Goal: Information Seeking & Learning: Learn about a topic

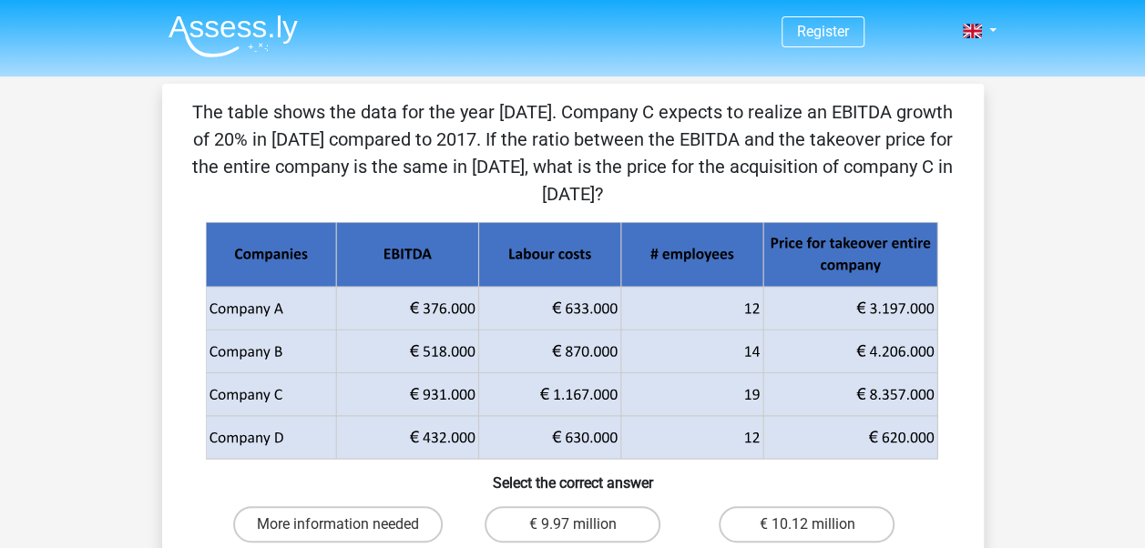
drag, startPoint x: 412, startPoint y: 394, endPoint x: 477, endPoint y: 391, distance: 65.7
click at [477, 391] on g at bounding box center [572, 341] width 735 height 239
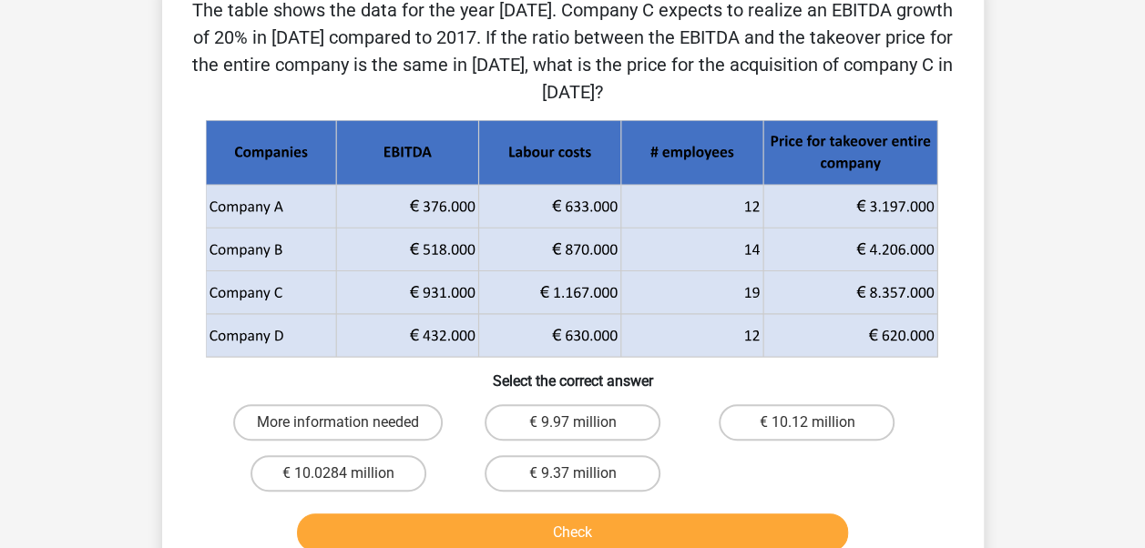
scroll to position [273, 0]
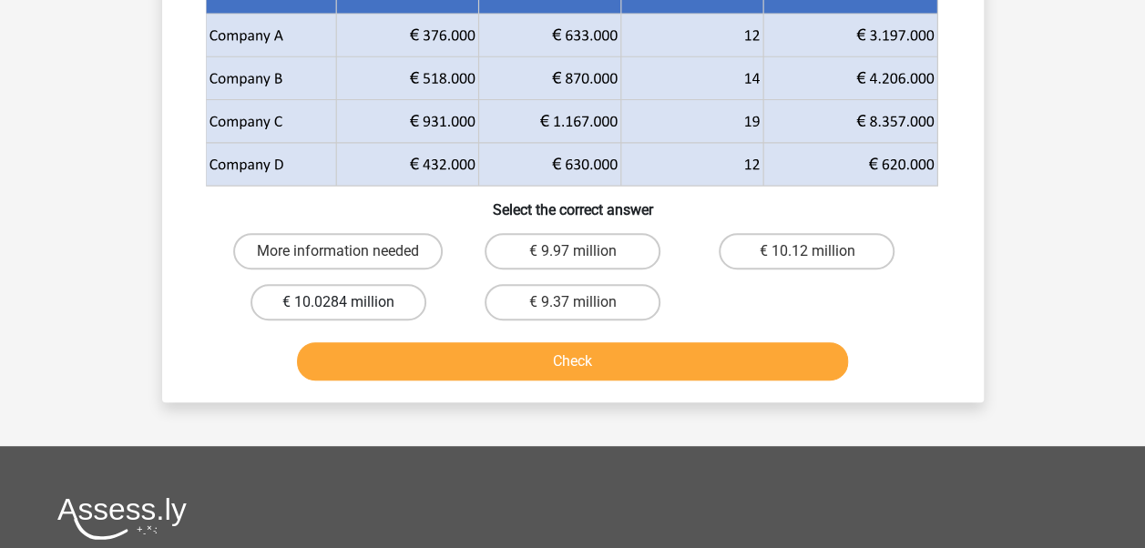
click at [385, 316] on label "€ 10.0284 million" at bounding box center [339, 302] width 176 height 36
click at [350, 314] on input "€ 10.0284 million" at bounding box center [344, 308] width 12 height 12
radio input "true"
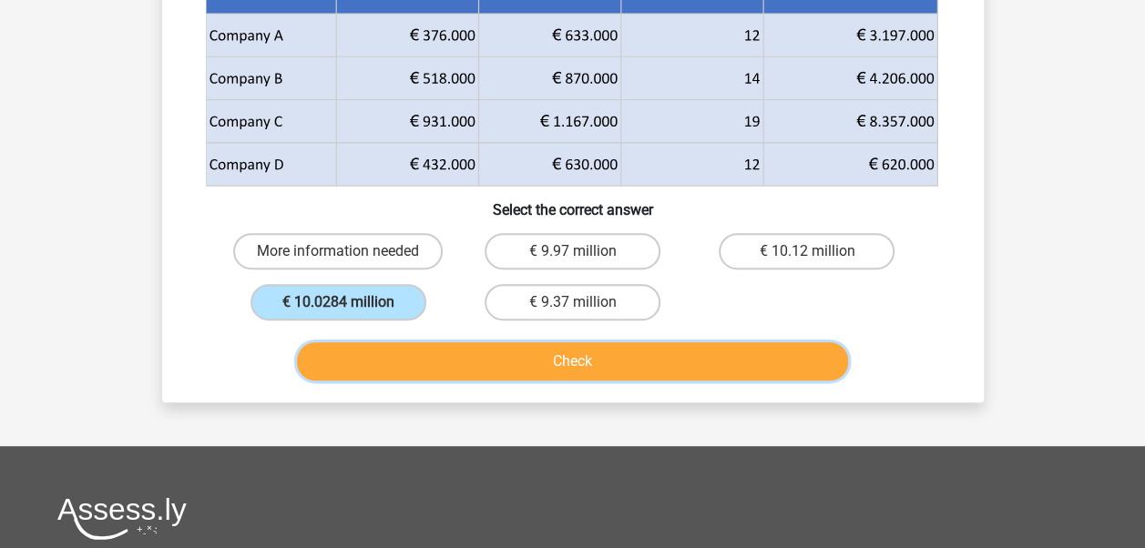
click at [463, 370] on button "Check" at bounding box center [572, 362] width 551 height 38
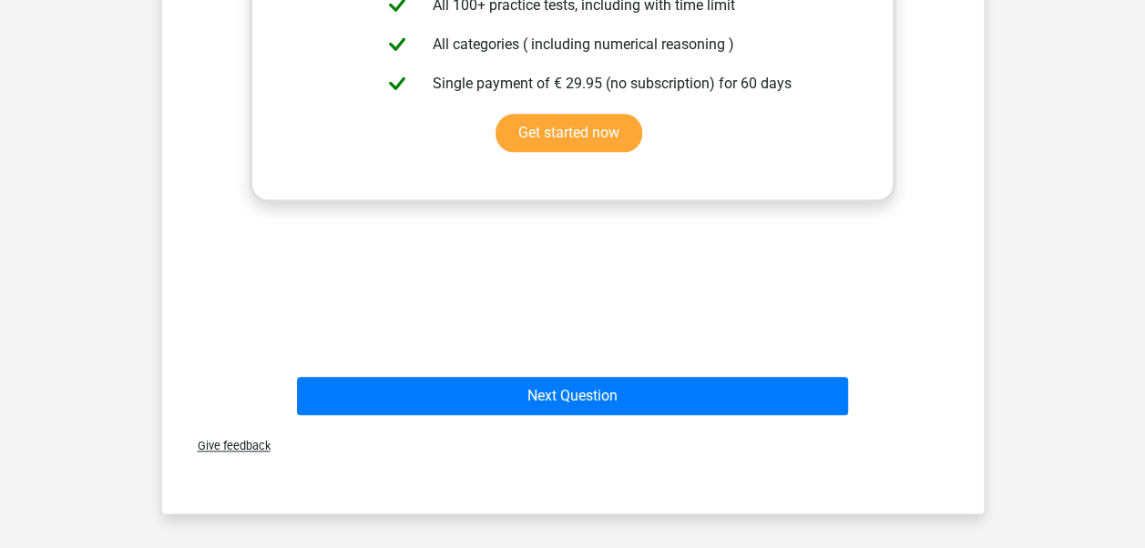
scroll to position [911, 0]
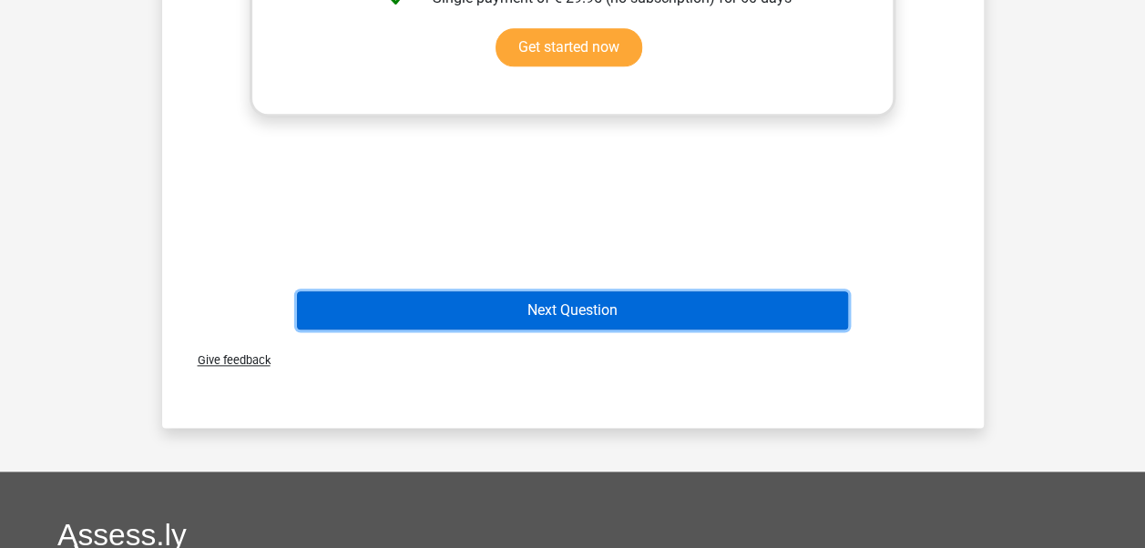
click at [640, 310] on button "Next Question" at bounding box center [572, 311] width 551 height 38
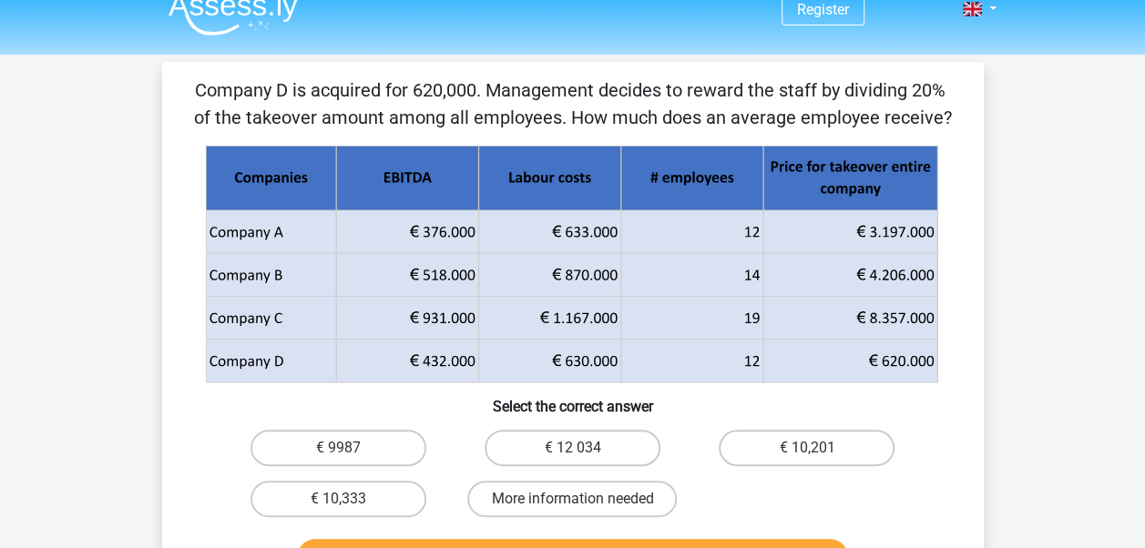
scroll to position [0, 0]
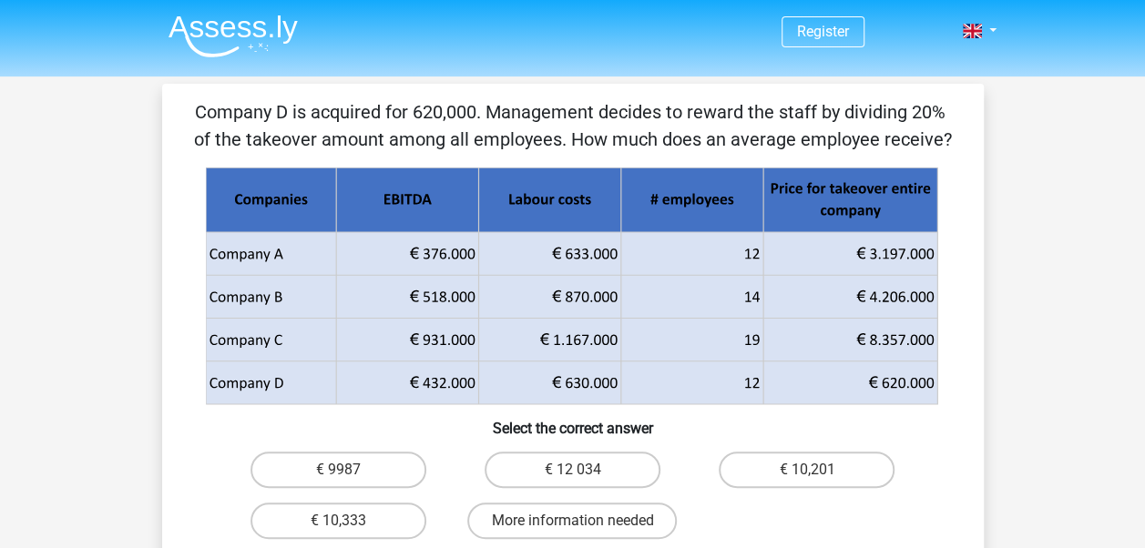
drag, startPoint x: 863, startPoint y: 384, endPoint x: 929, endPoint y: 384, distance: 66.5
click at [929, 384] on icon at bounding box center [850, 383] width 174 height 43
click at [390, 523] on label "€ 10,333" at bounding box center [339, 521] width 176 height 36
click at [350, 523] on input "€ 10,333" at bounding box center [344, 527] width 12 height 12
radio input "true"
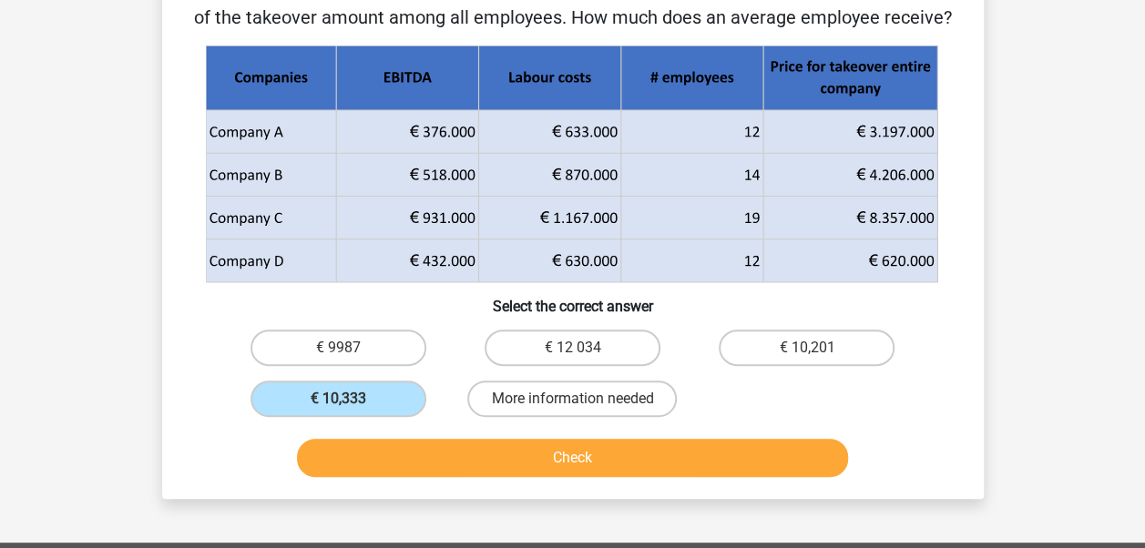
scroll to position [273, 0]
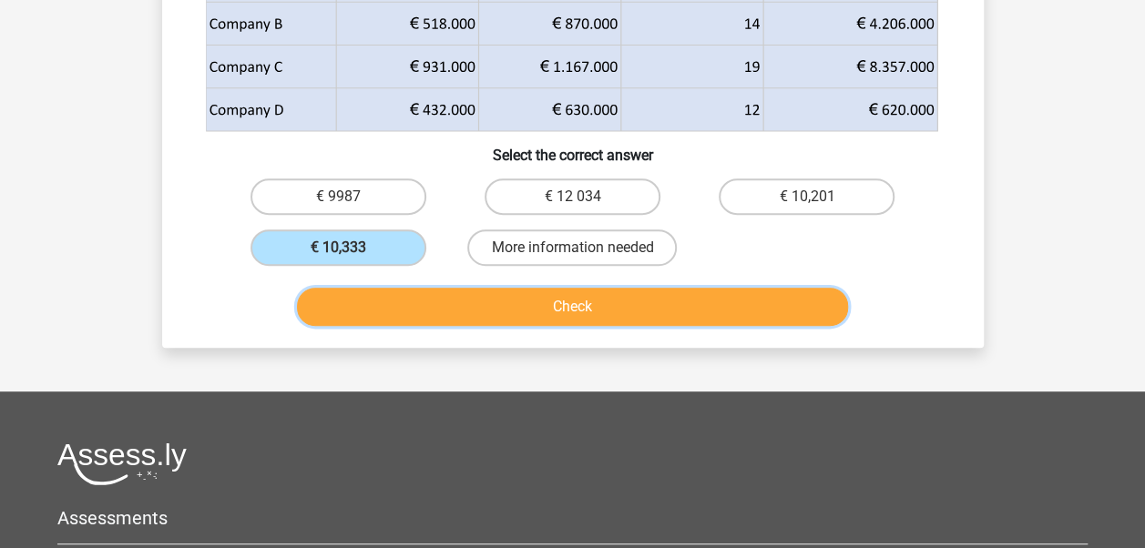
click at [532, 293] on button "Check" at bounding box center [572, 307] width 551 height 38
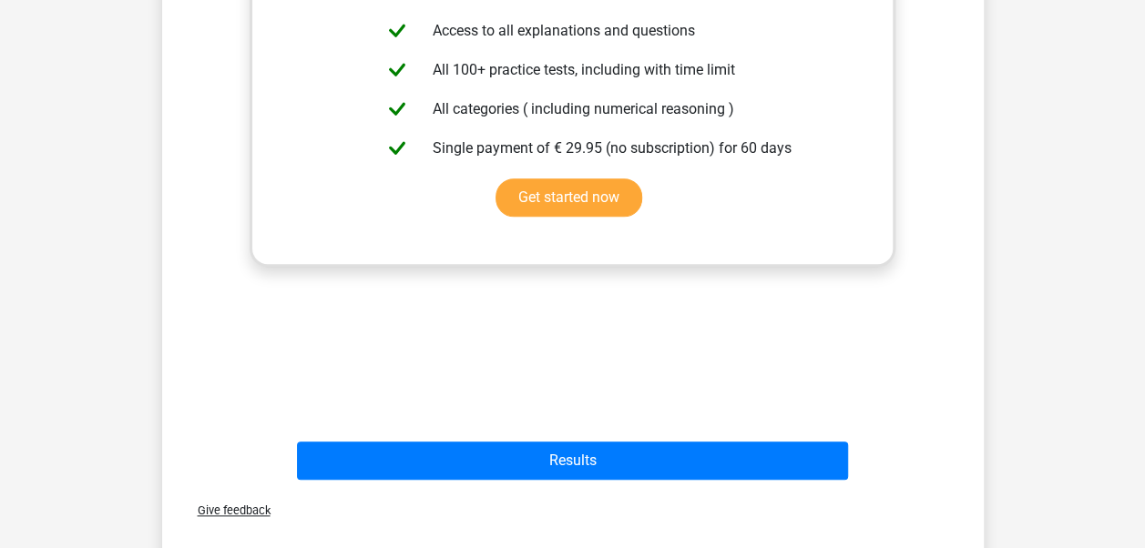
scroll to position [729, 0]
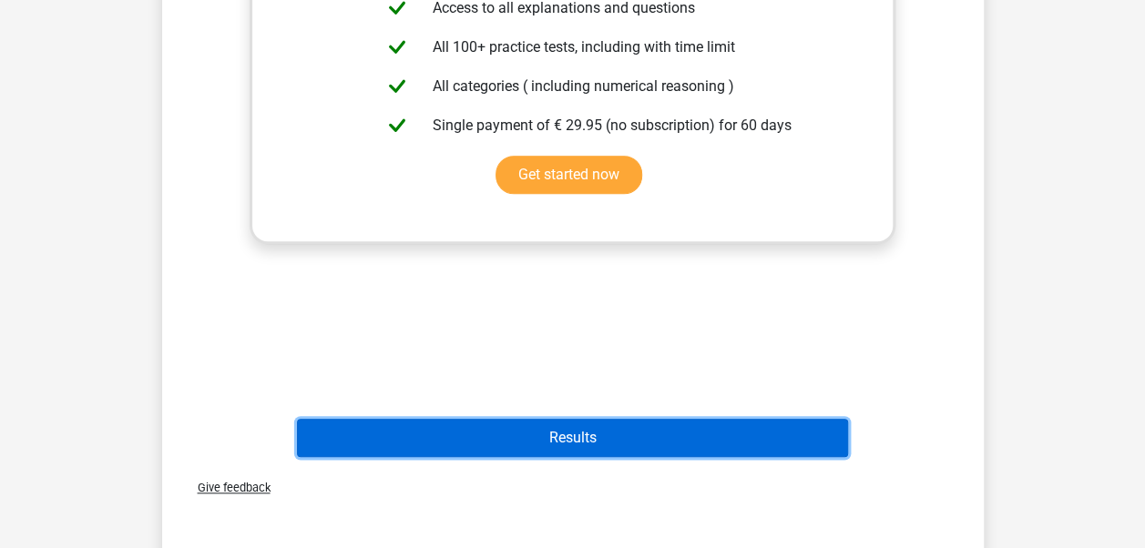
click at [594, 445] on button "Results" at bounding box center [572, 438] width 551 height 38
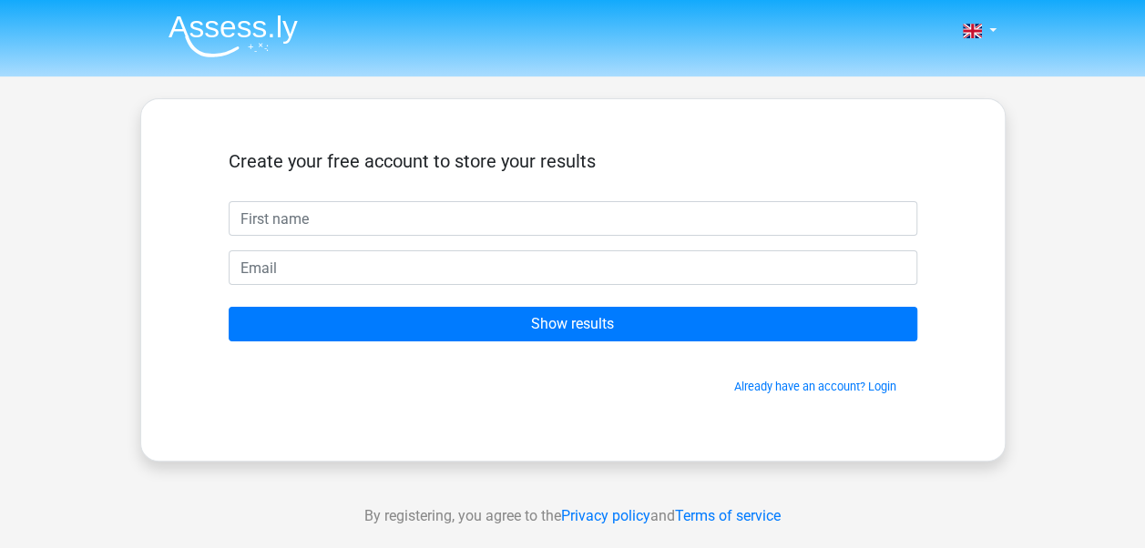
type input "L"
type input "Lai"
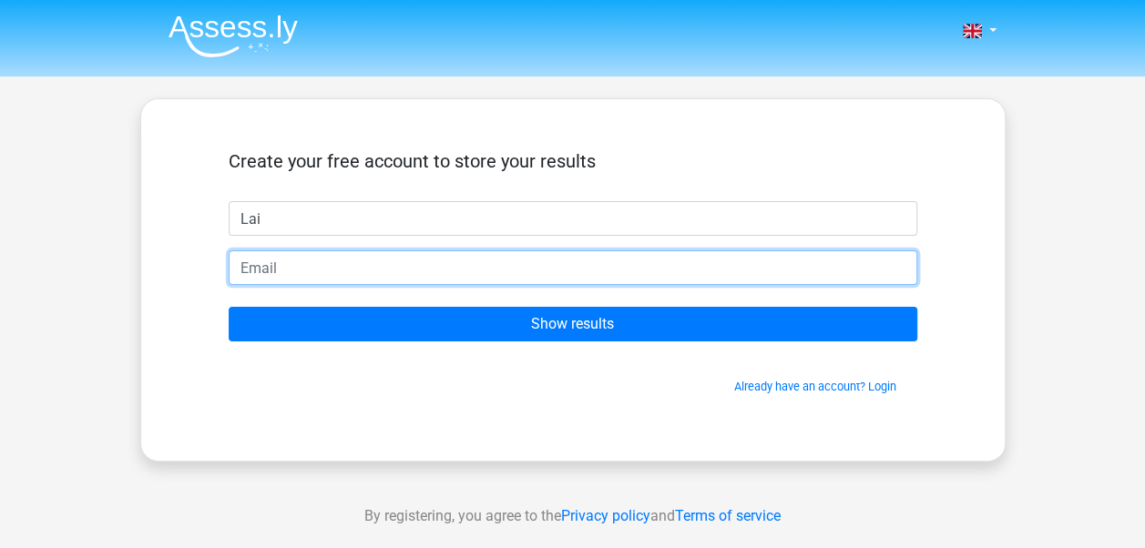
click at [515, 273] on input "email" at bounding box center [573, 268] width 689 height 35
type input "[EMAIL_ADDRESS][DOMAIN_NAME]"
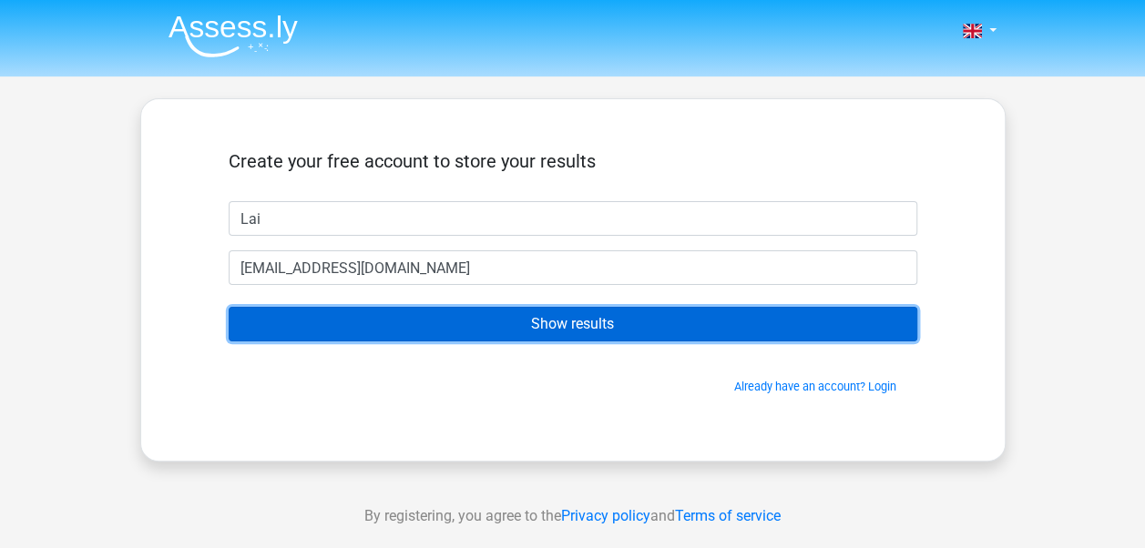
click at [411, 323] on input "Show results" at bounding box center [573, 324] width 689 height 35
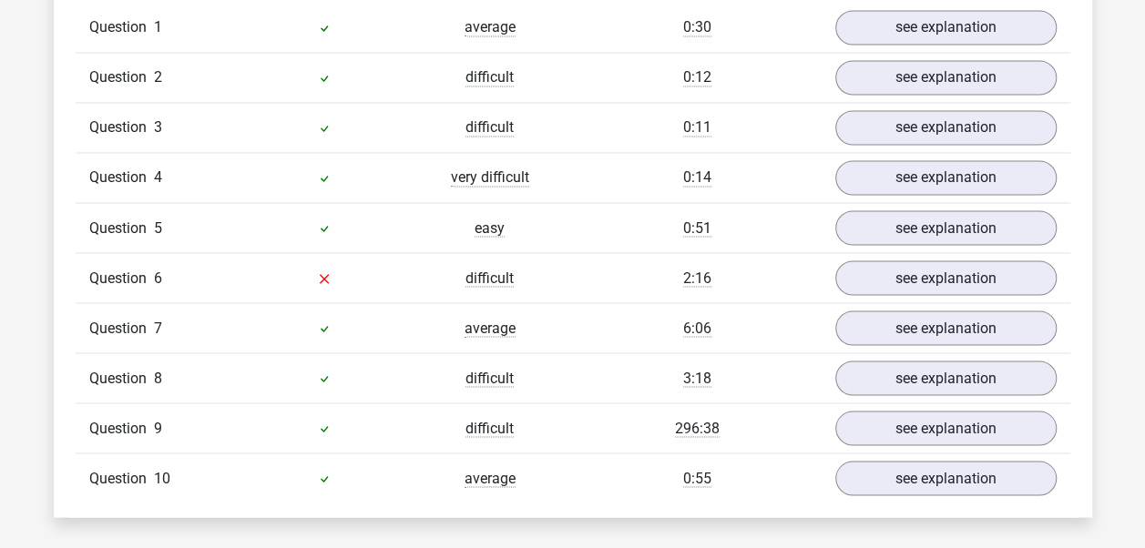
scroll to position [1549, 0]
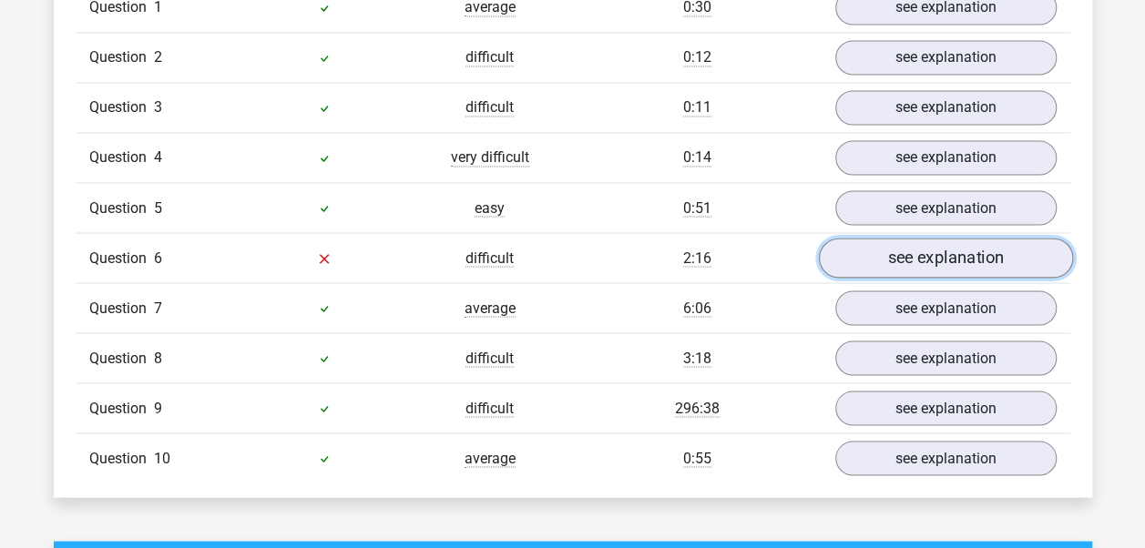
click at [886, 255] on link "see explanation" at bounding box center [945, 259] width 254 height 40
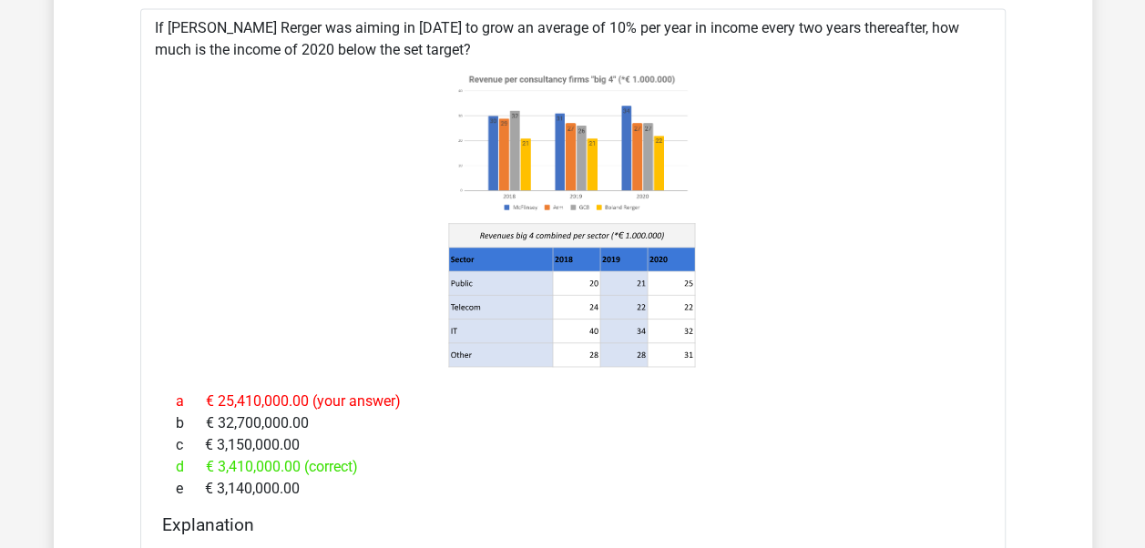
scroll to position [1822, 0]
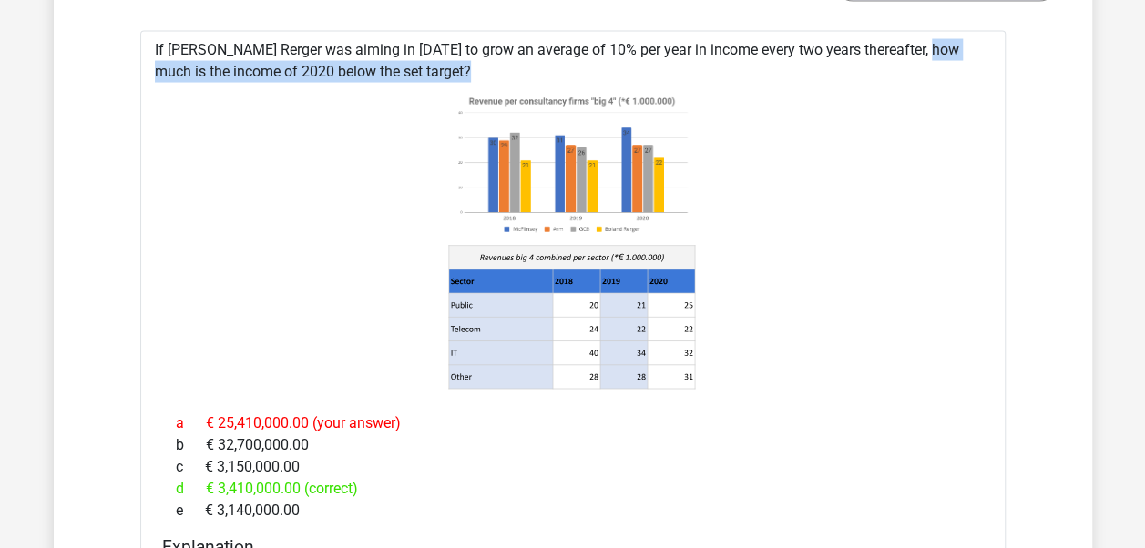
drag, startPoint x: 860, startPoint y: 43, endPoint x: 392, endPoint y: 68, distance: 469.0
click at [392, 68] on div "If Boland Rerger was aiming in 2018 to grow an average of 10% per year in incom…" at bounding box center [573, 376] width 866 height 691
copy div "how much is the income of 2020 below the set target?"
click at [816, 113] on icon at bounding box center [572, 240] width 807 height 301
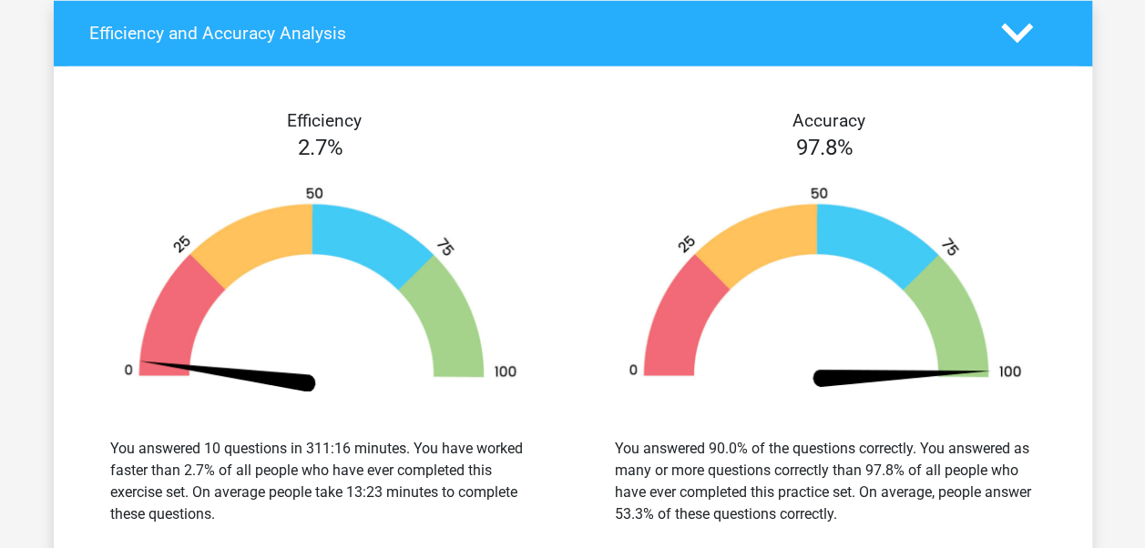
scroll to position [2915, 0]
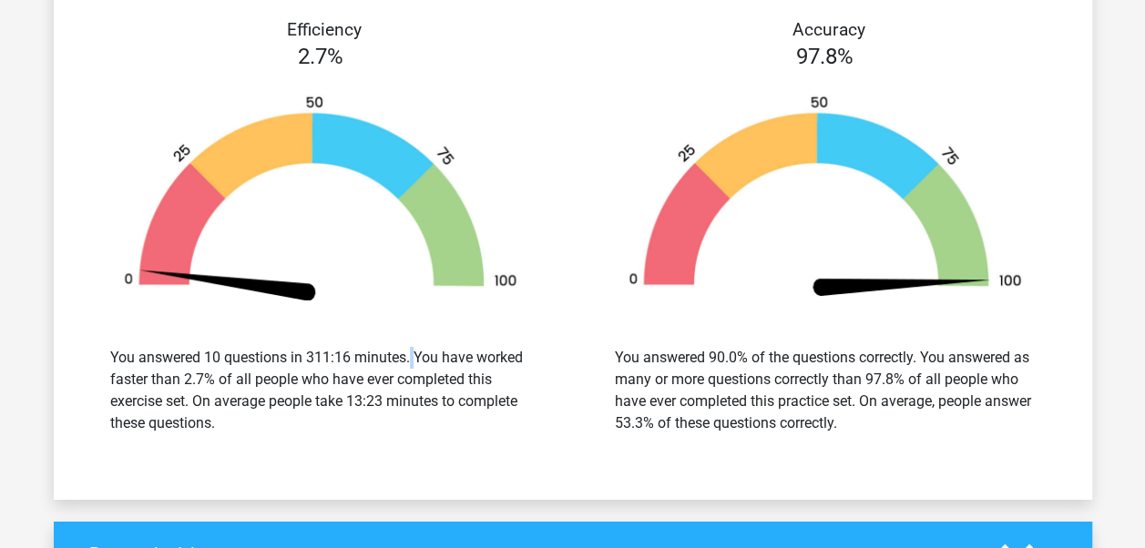
drag, startPoint x: 306, startPoint y: 343, endPoint x: 352, endPoint y: 345, distance: 45.6
click at [352, 347] on div "You answered 10 questions in 311:16 minutes. You have worked faster than 2.7% o…" at bounding box center [320, 390] width 421 height 87
drag, startPoint x: 352, startPoint y: 345, endPoint x: 388, endPoint y: 435, distance: 97.3
click at [388, 435] on div "You answered 10 questions in 311:16 minutes. You have worked faster than 2.7% o…" at bounding box center [320, 390] width 477 height 131
drag, startPoint x: 354, startPoint y: 390, endPoint x: 384, endPoint y: 392, distance: 30.1
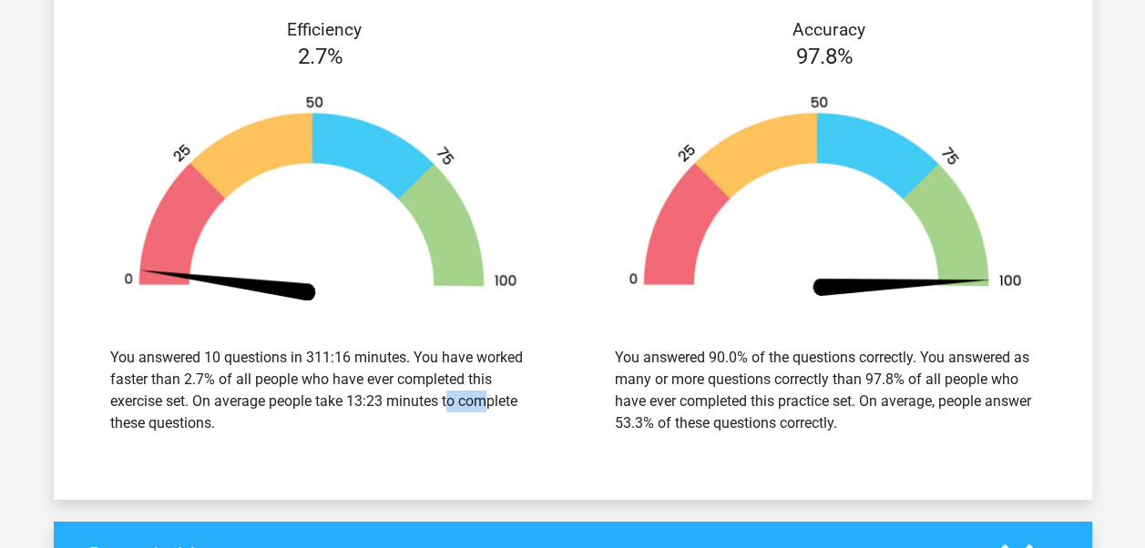
click at [384, 392] on div "You answered 10 questions in 311:16 minutes. You have worked faster than 2.7% o…" at bounding box center [320, 390] width 421 height 87
drag, startPoint x: 384, startPoint y: 392, endPoint x: 335, endPoint y: 423, distance: 58.1
click at [335, 423] on div "You answered 10 questions in 311:16 minutes. You have worked faster than 2.7% o…" at bounding box center [320, 390] width 421 height 87
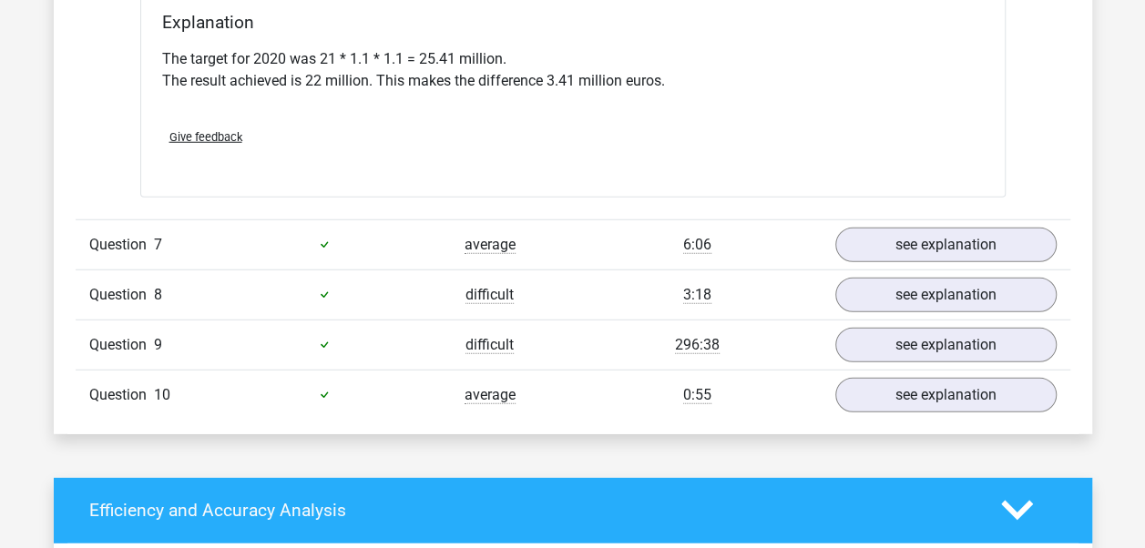
scroll to position [2369, 0]
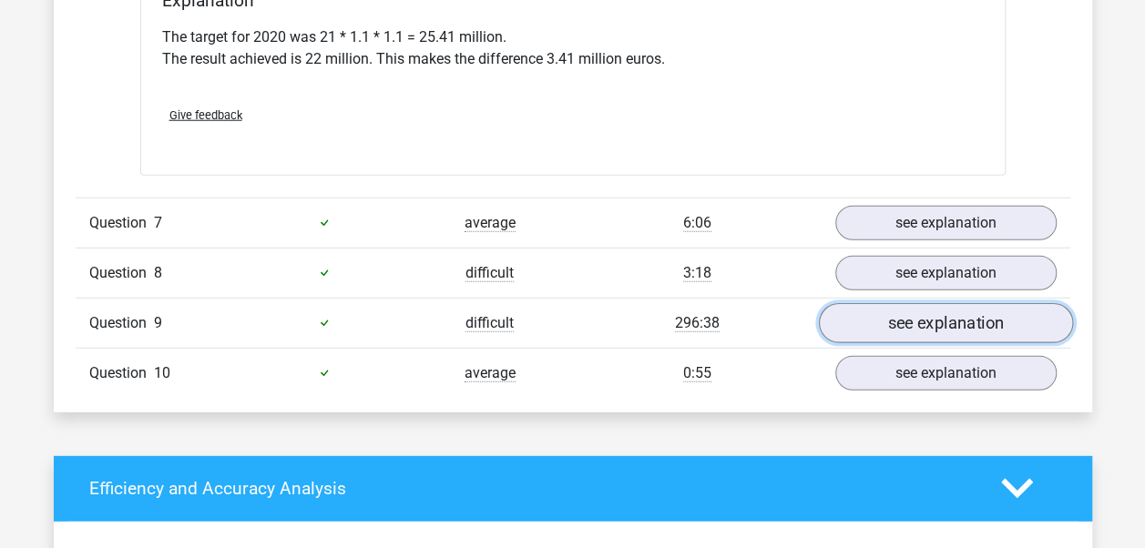
click at [875, 319] on link "see explanation" at bounding box center [945, 323] width 254 height 40
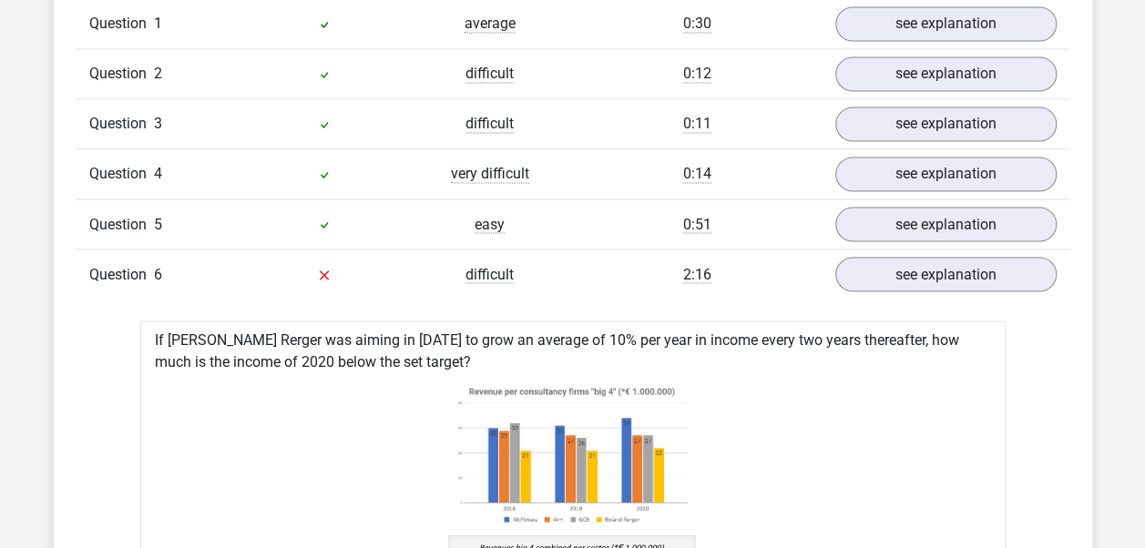
scroll to position [1367, 0]
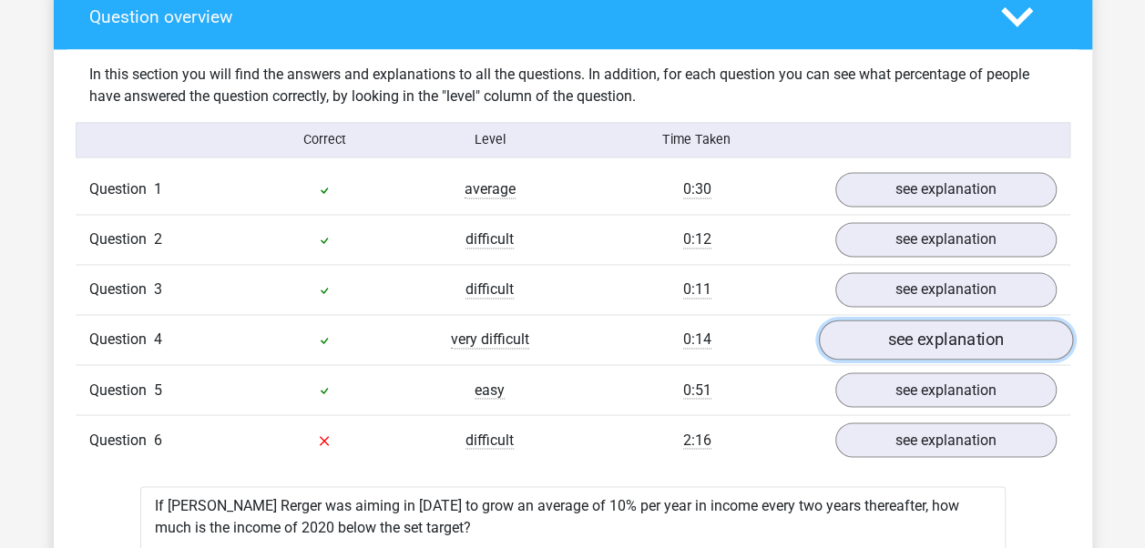
click at [871, 343] on link "see explanation" at bounding box center [945, 341] width 254 height 40
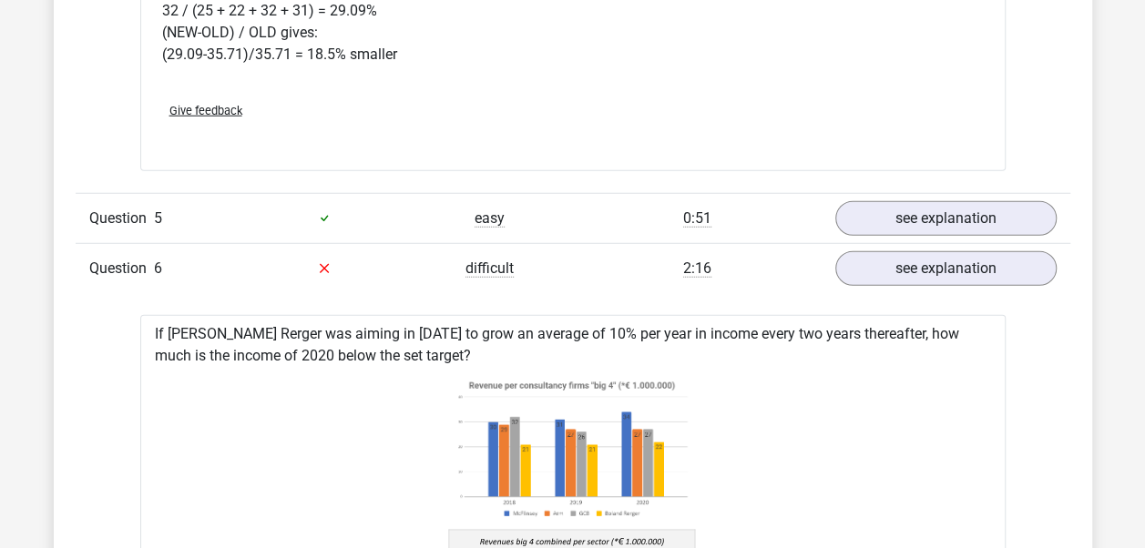
scroll to position [2278, 0]
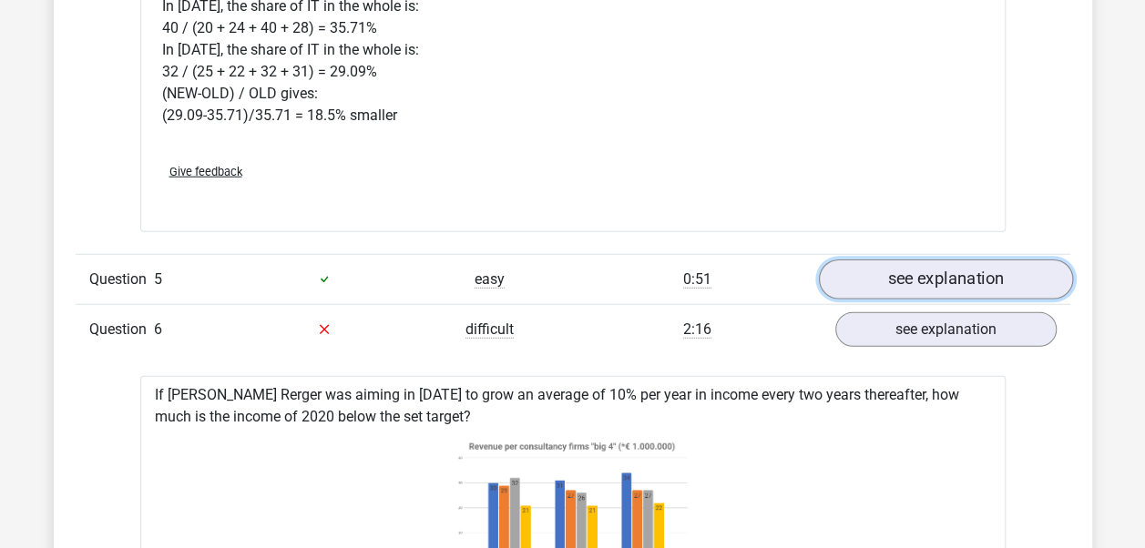
click at [978, 266] on link "see explanation" at bounding box center [945, 280] width 254 height 40
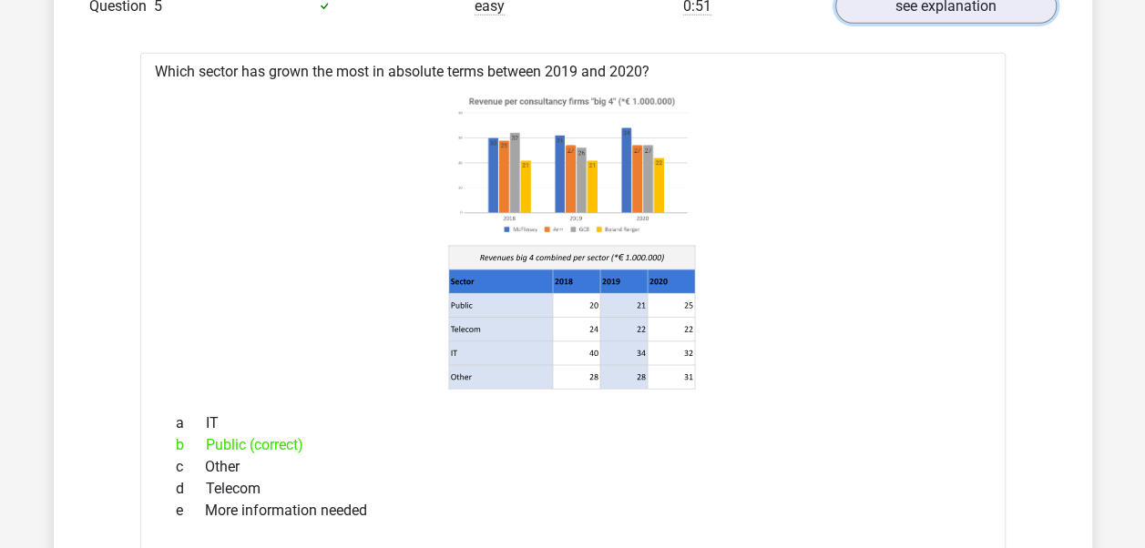
scroll to position [2369, 0]
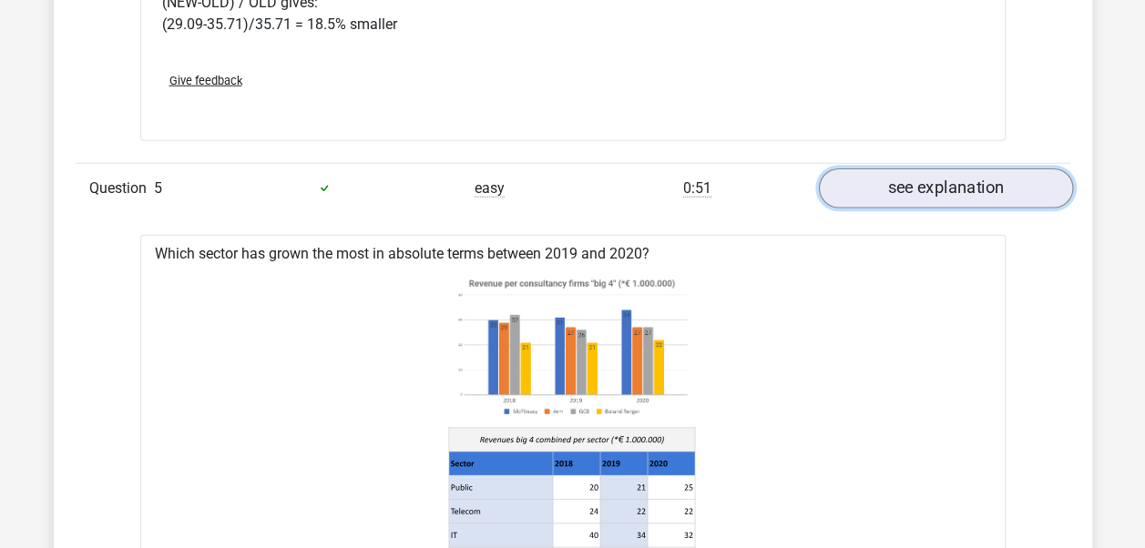
click at [912, 189] on link "see explanation" at bounding box center [945, 189] width 254 height 40
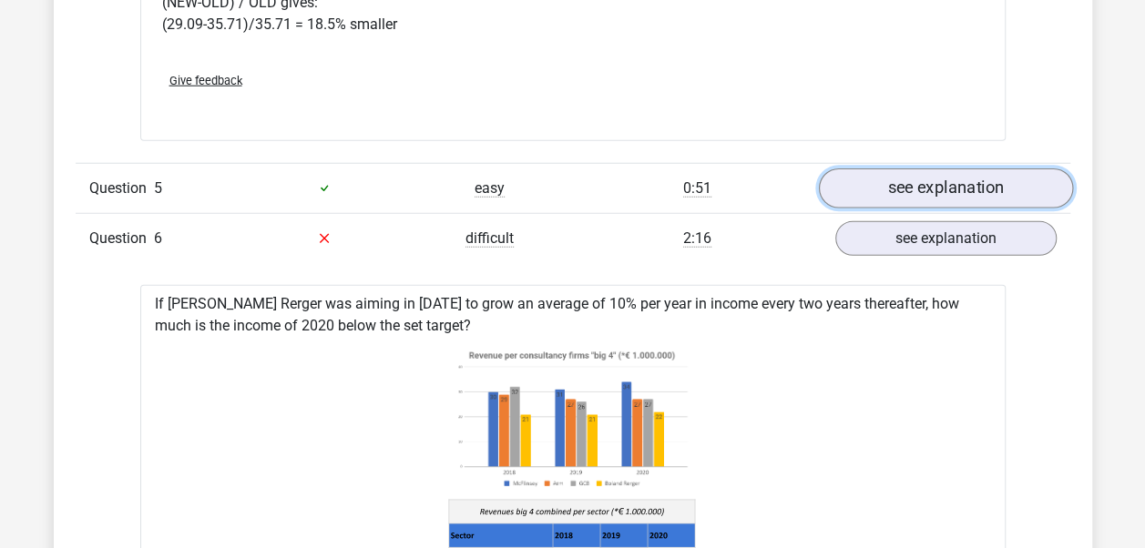
click at [890, 189] on link "see explanation" at bounding box center [945, 189] width 254 height 40
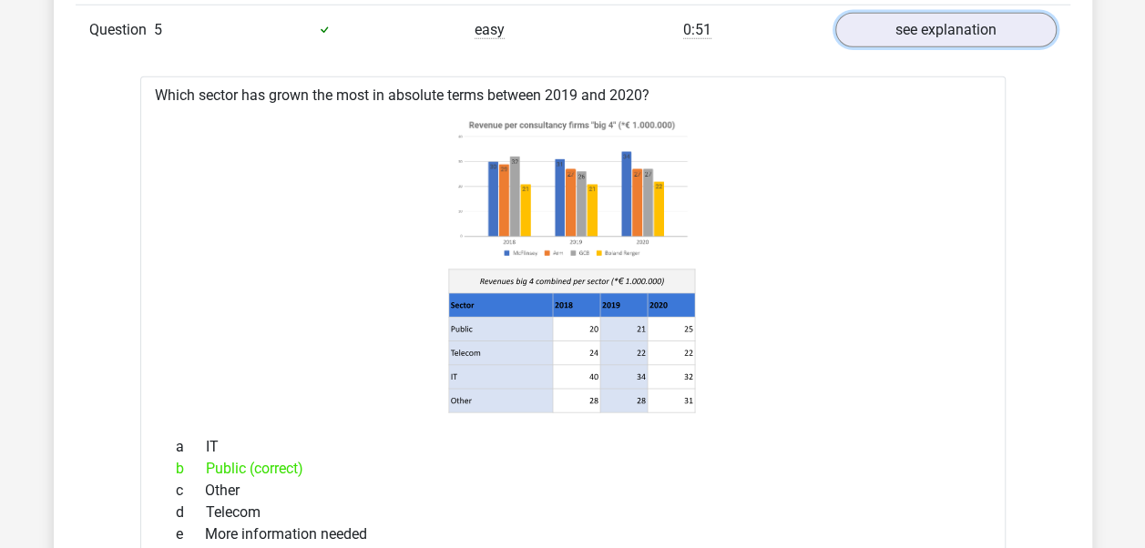
scroll to position [2551, 0]
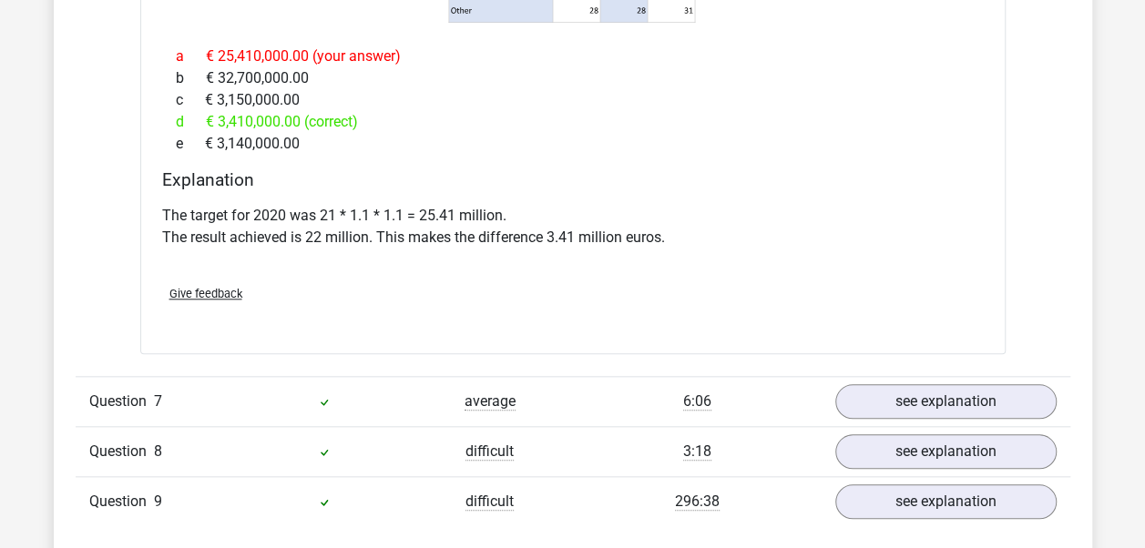
scroll to position [4373, 0]
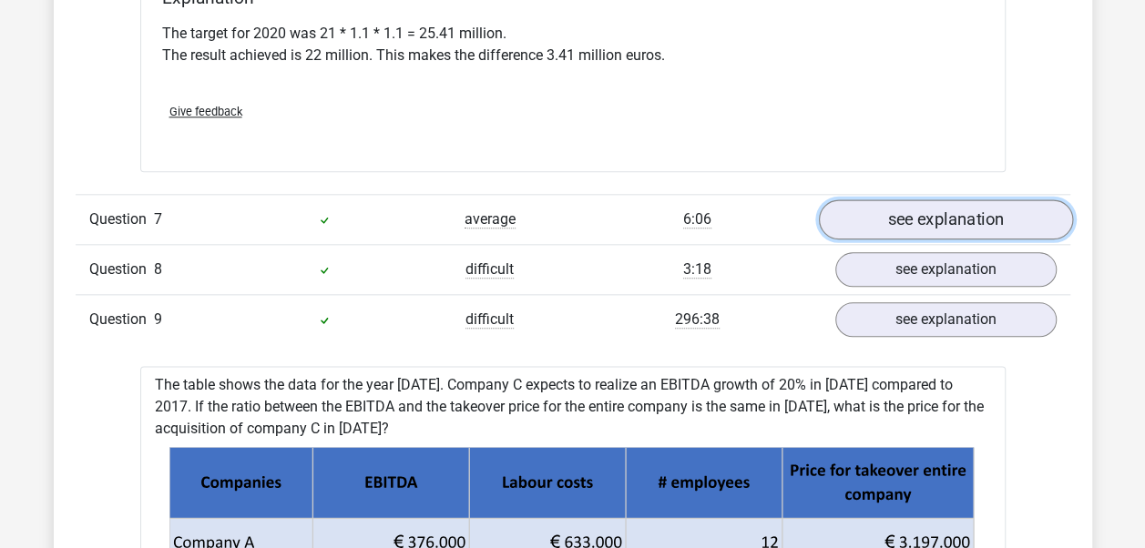
click at [901, 208] on link "see explanation" at bounding box center [945, 220] width 254 height 40
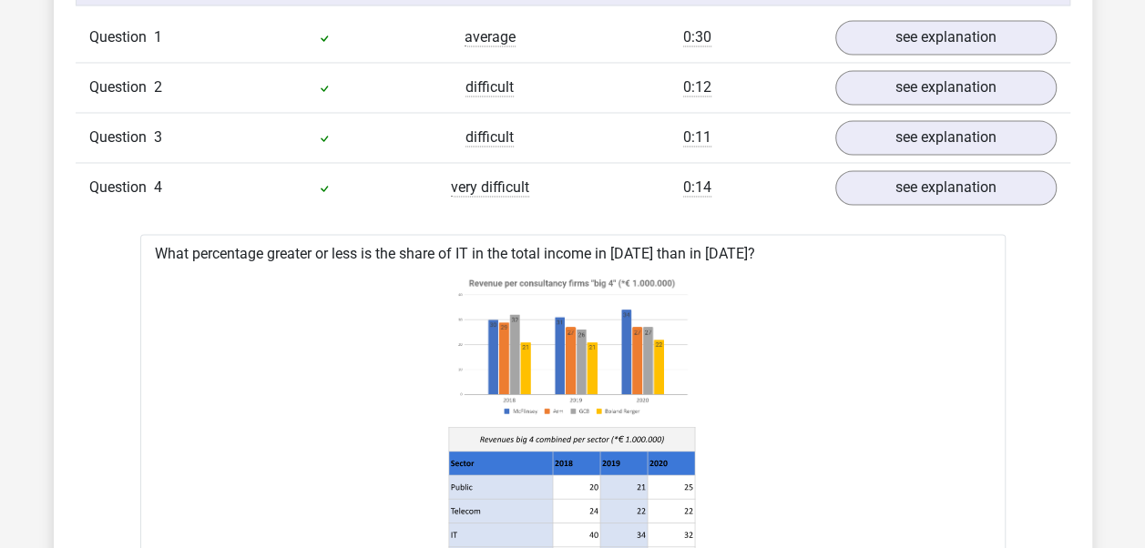
scroll to position [1458, 0]
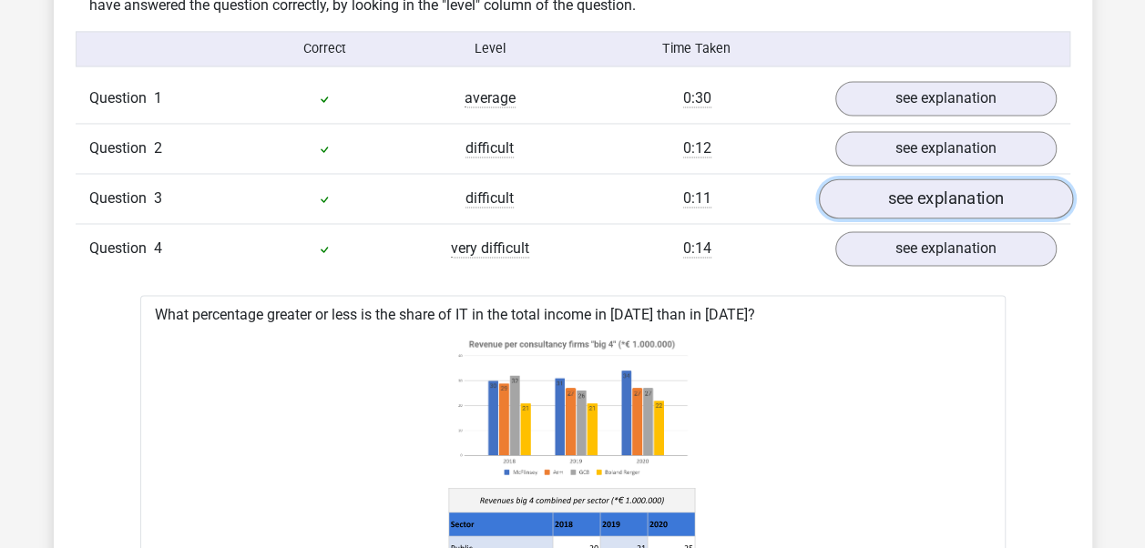
click at [884, 195] on link "see explanation" at bounding box center [945, 199] width 254 height 40
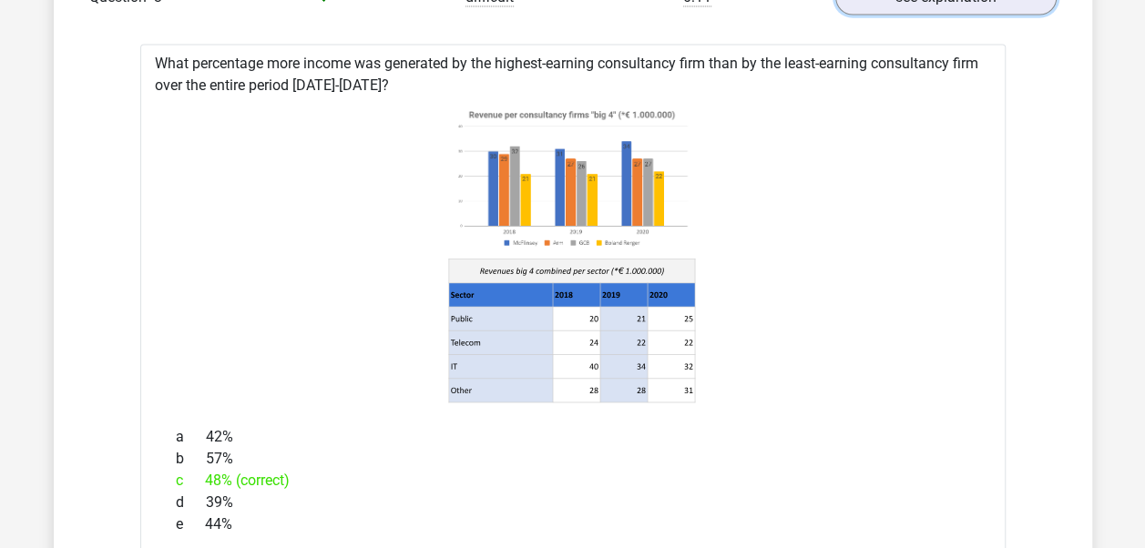
scroll to position [1640, 0]
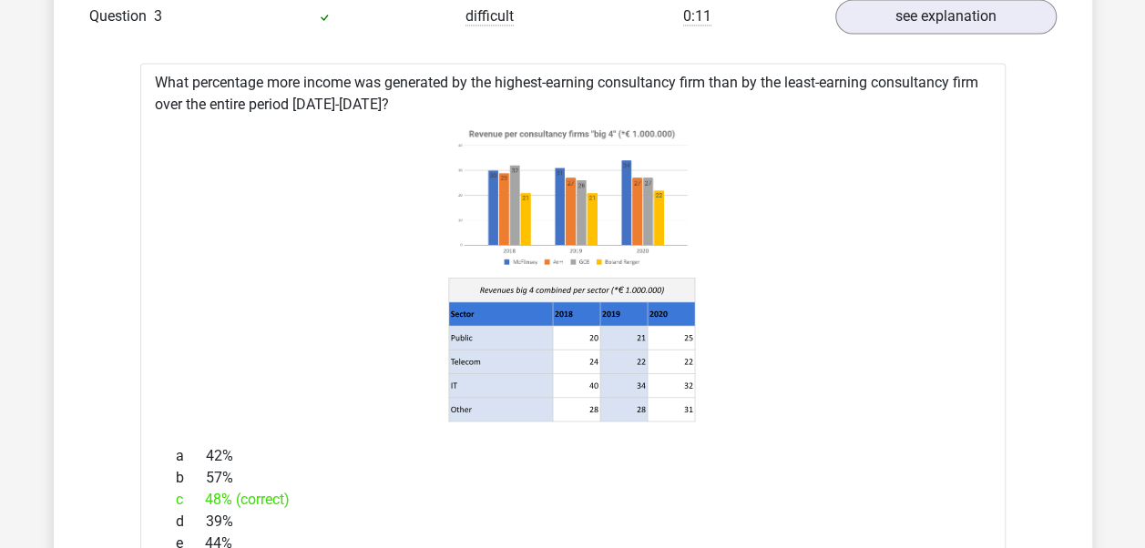
drag, startPoint x: 297, startPoint y: 95, endPoint x: 361, endPoint y: 104, distance: 64.4
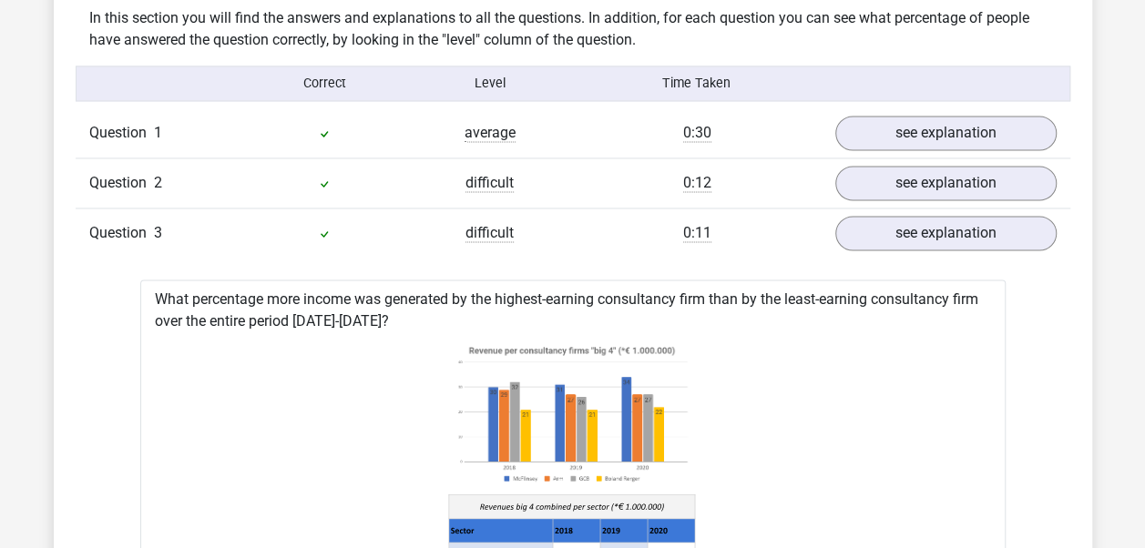
scroll to position [1367, 0]
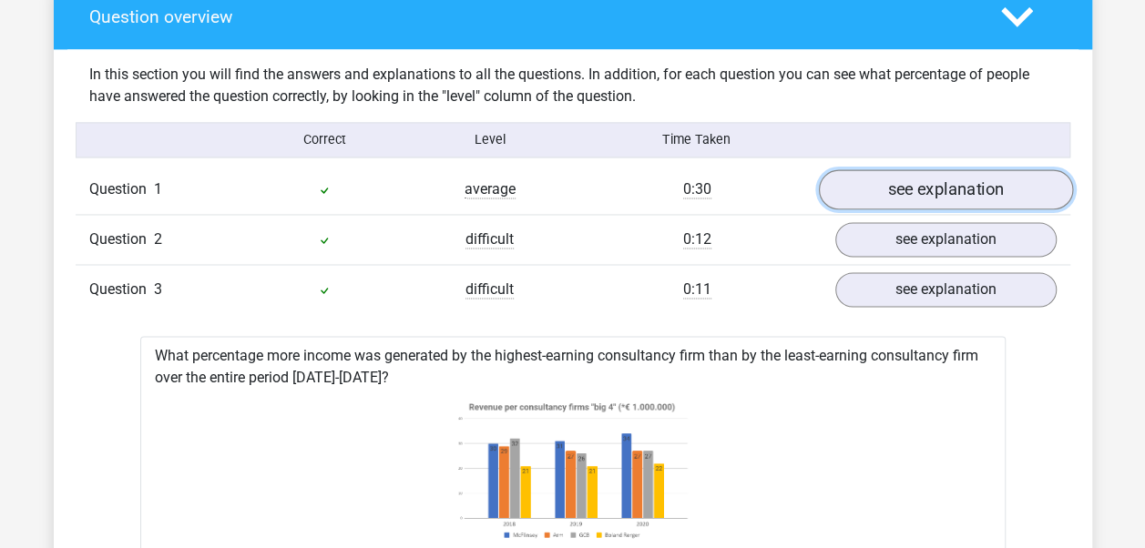
click at [969, 193] on link "see explanation" at bounding box center [945, 190] width 254 height 40
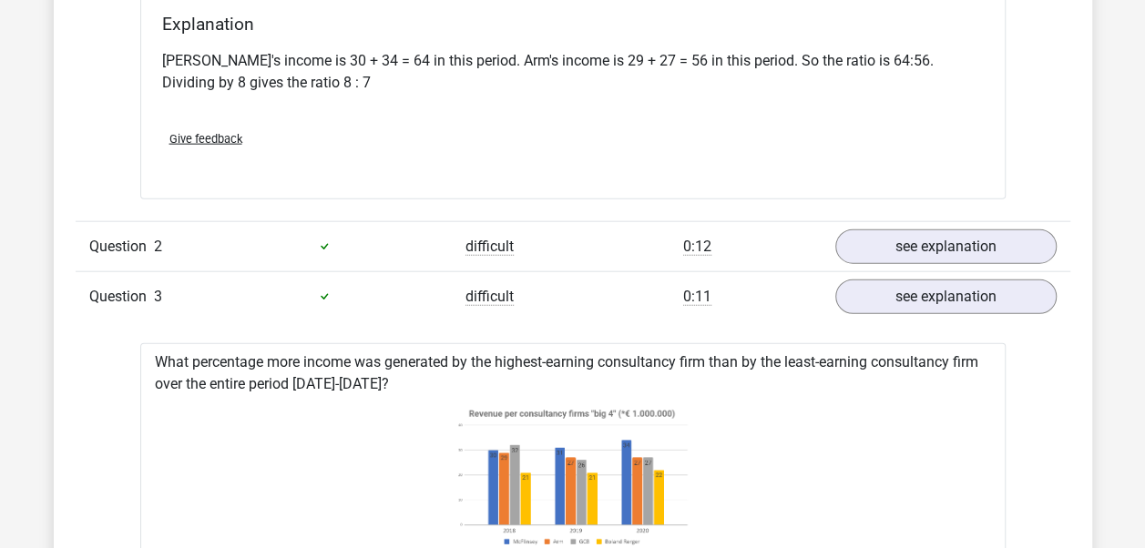
scroll to position [2095, 0]
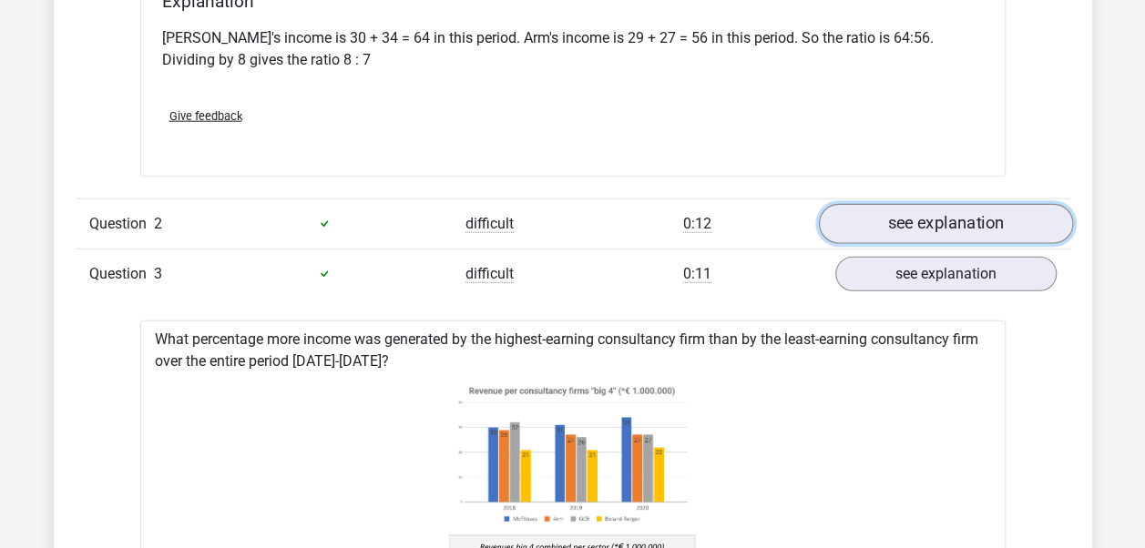
click at [877, 220] on link "see explanation" at bounding box center [945, 224] width 254 height 40
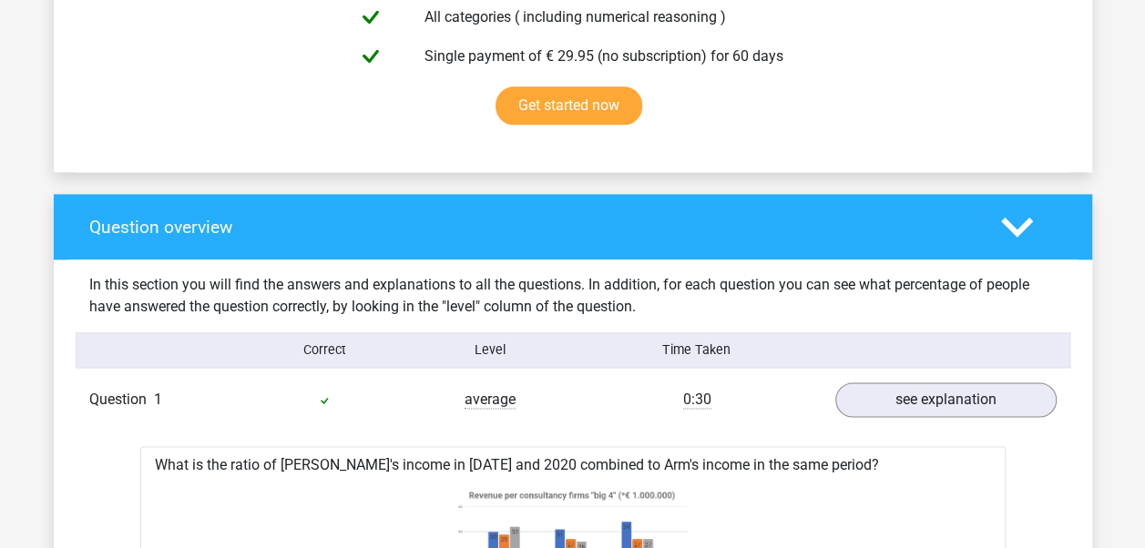
scroll to position [0, 0]
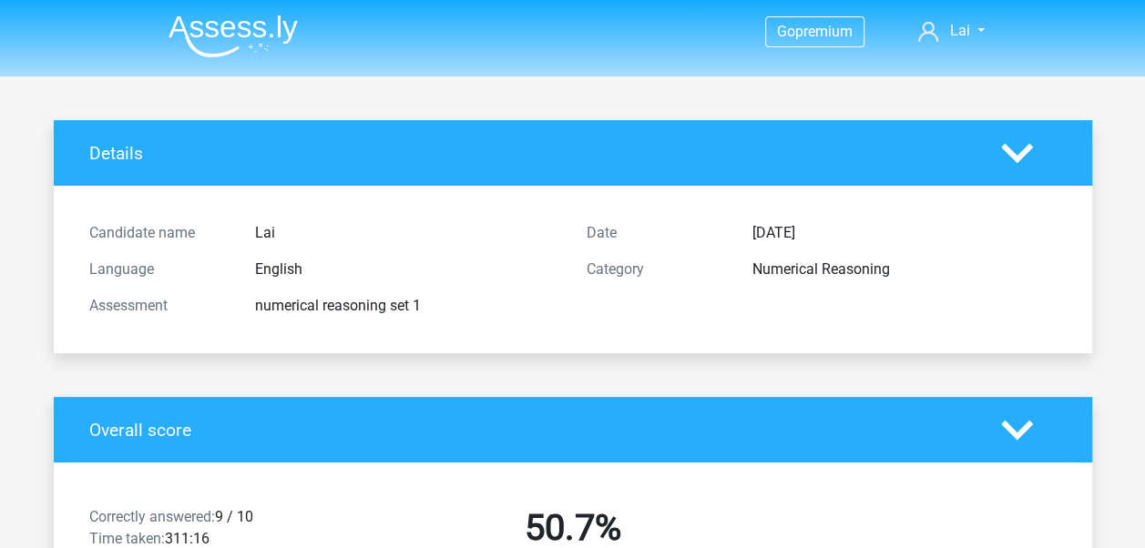
click at [1012, 157] on polygon at bounding box center [1017, 153] width 32 height 20
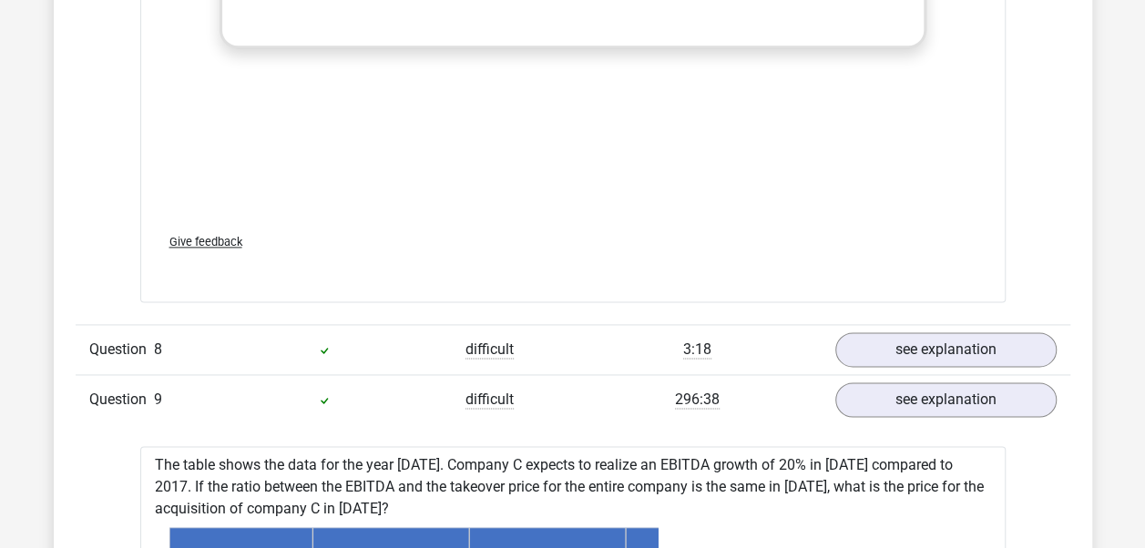
scroll to position [7999, 0]
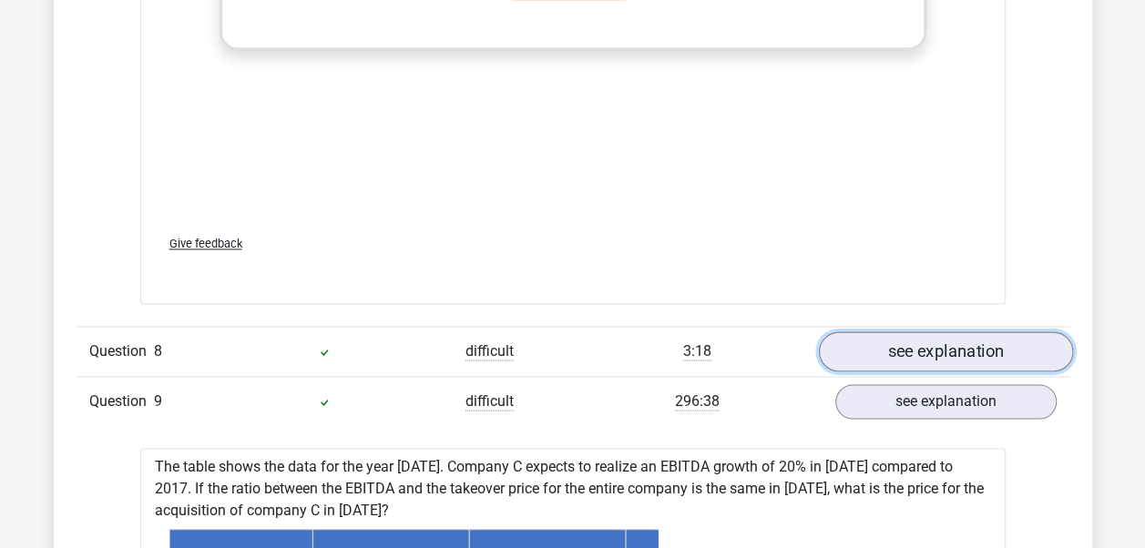
drag, startPoint x: 930, startPoint y: 333, endPoint x: 925, endPoint y: 325, distance: 9.9
click at [930, 333] on link "see explanation" at bounding box center [945, 352] width 254 height 40
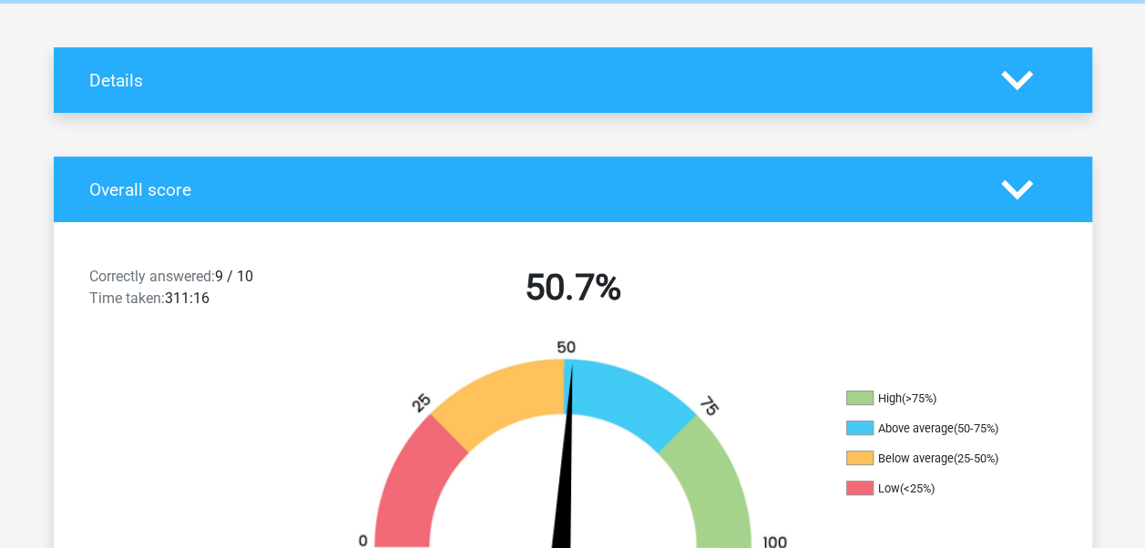
scroll to position [91, 0]
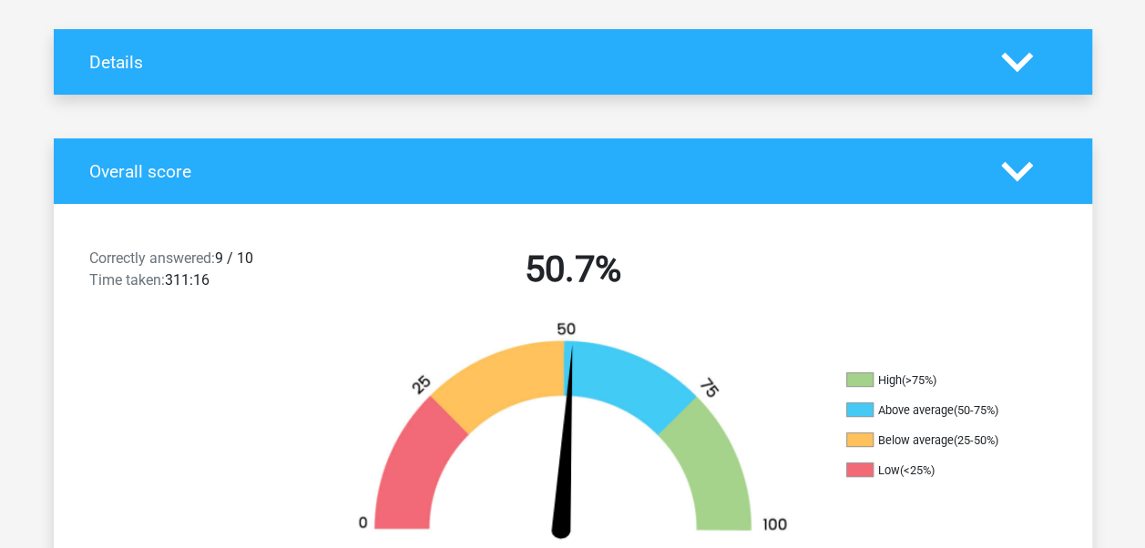
click at [1004, 69] on icon at bounding box center [1017, 62] width 32 height 32
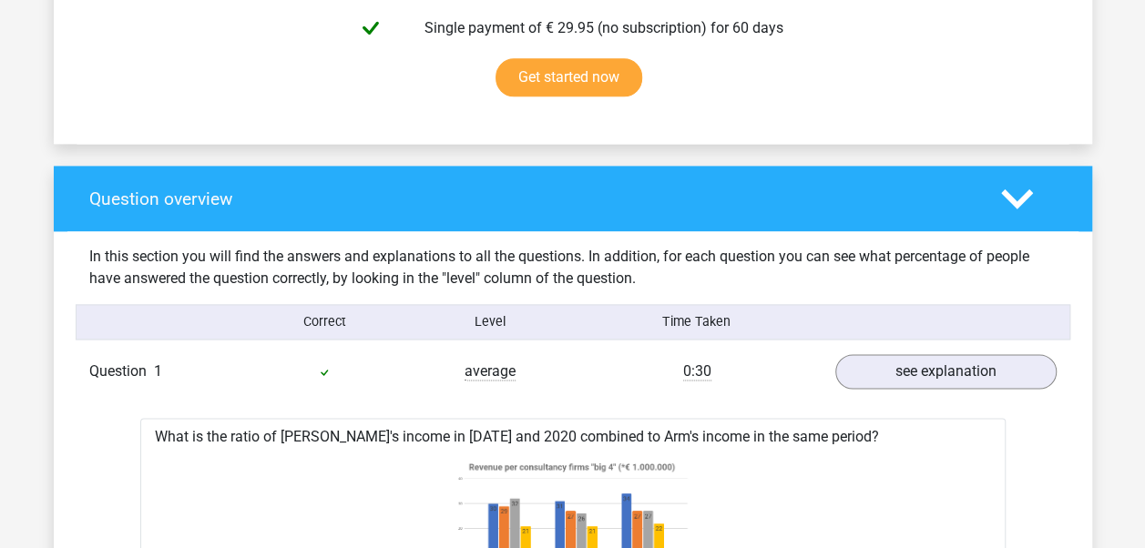
scroll to position [1367, 0]
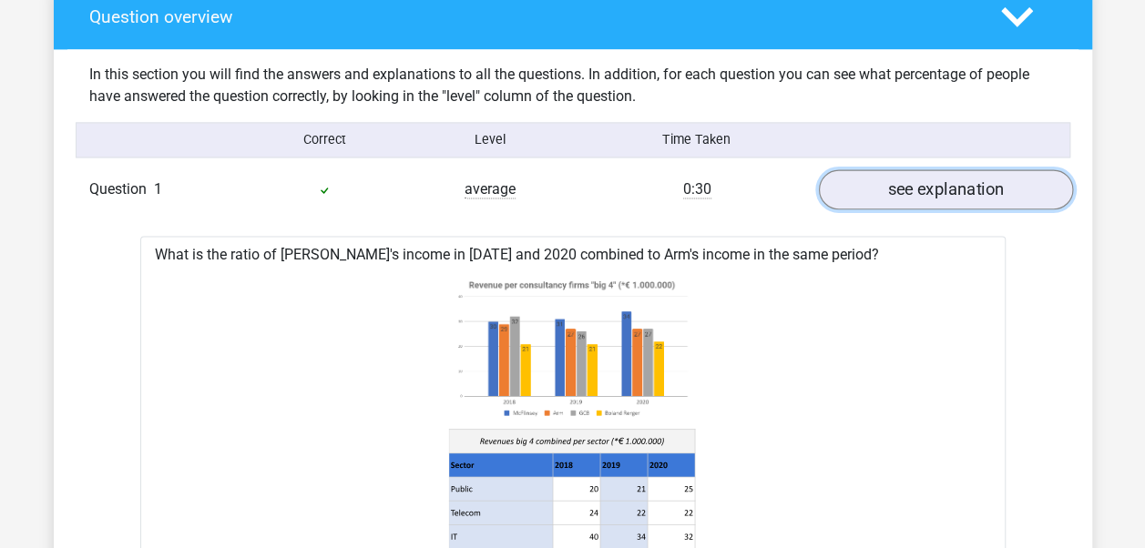
click at [888, 195] on link "see explanation" at bounding box center [945, 190] width 254 height 40
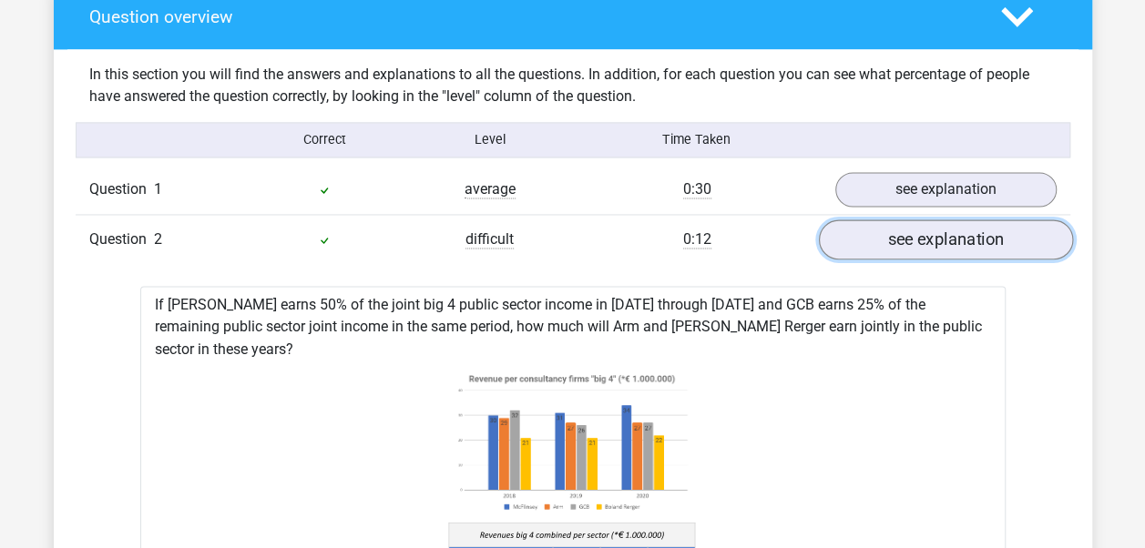
click at [868, 241] on link "see explanation" at bounding box center [945, 240] width 254 height 40
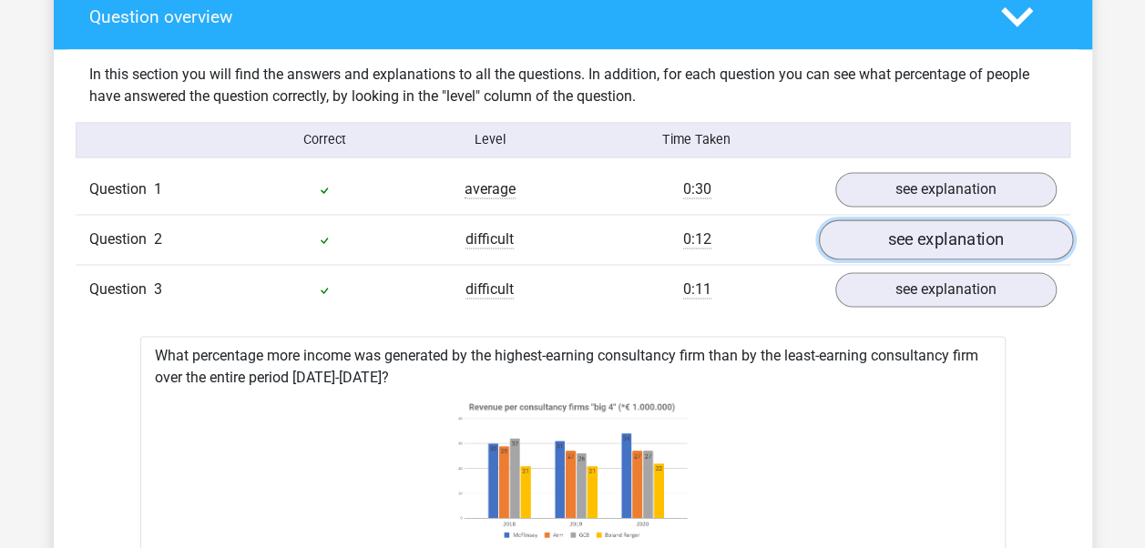
click at [867, 241] on link "see explanation" at bounding box center [945, 240] width 254 height 40
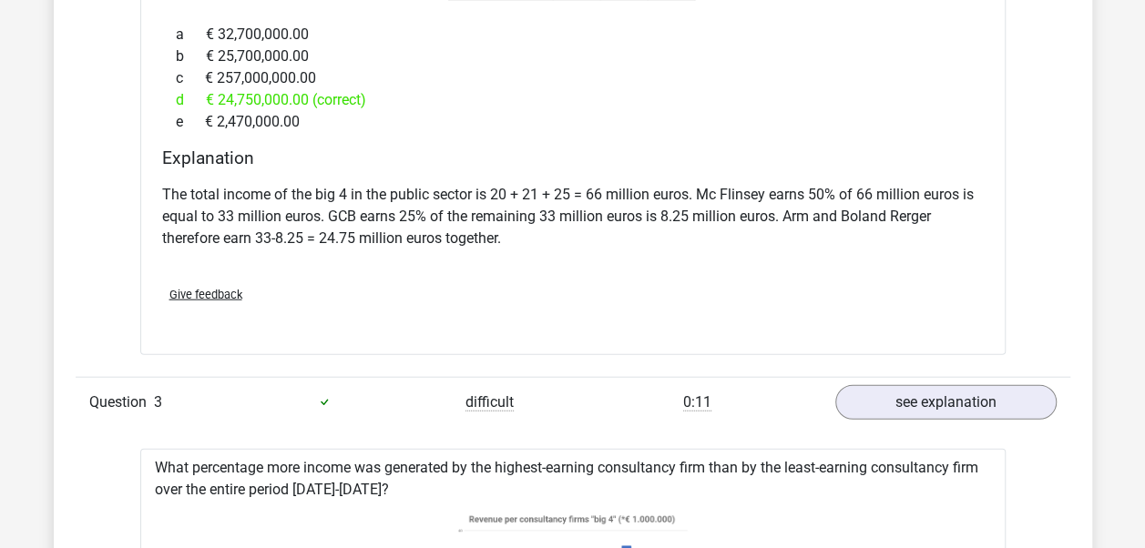
scroll to position [2095, 0]
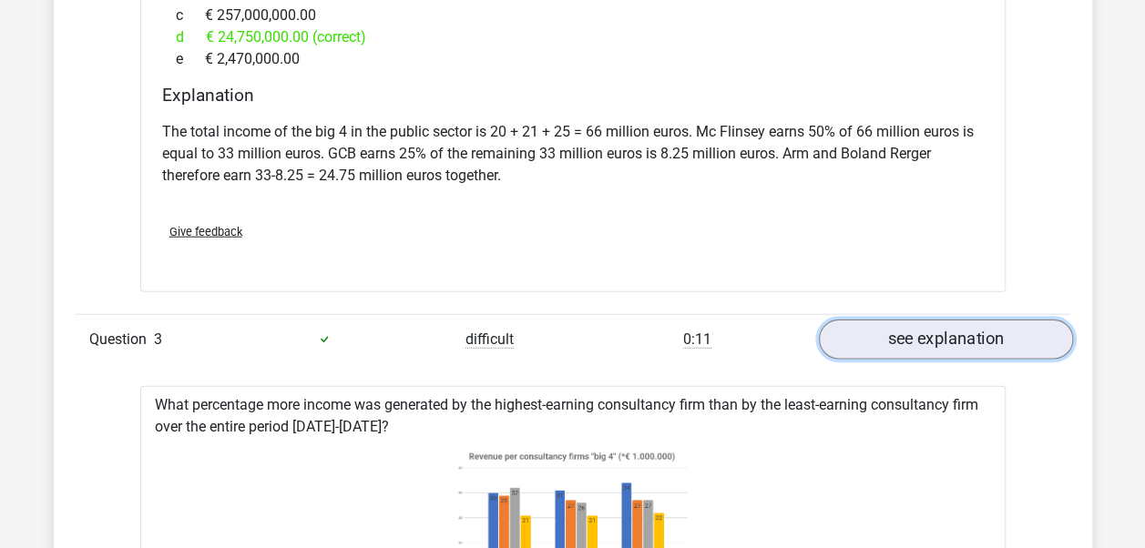
click at [862, 322] on link "see explanation" at bounding box center [945, 340] width 254 height 40
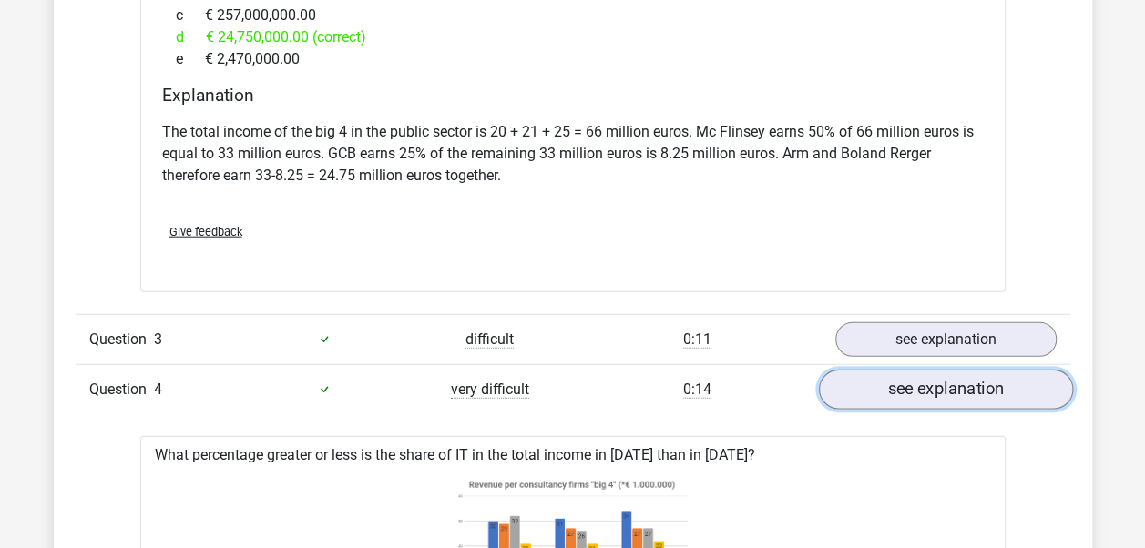
click at [884, 370] on link "see explanation" at bounding box center [945, 390] width 254 height 40
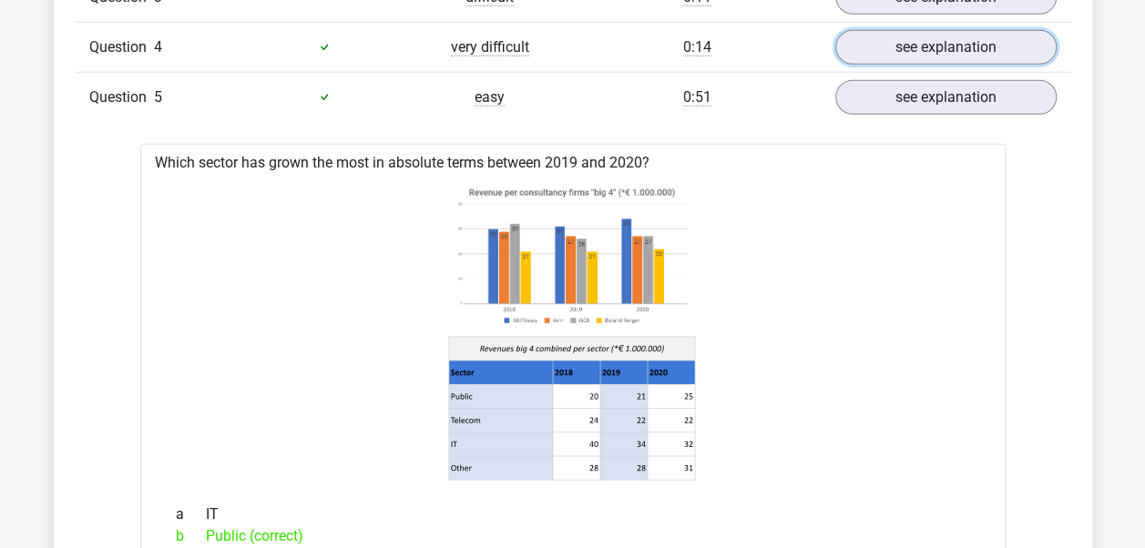
scroll to position [2460, 0]
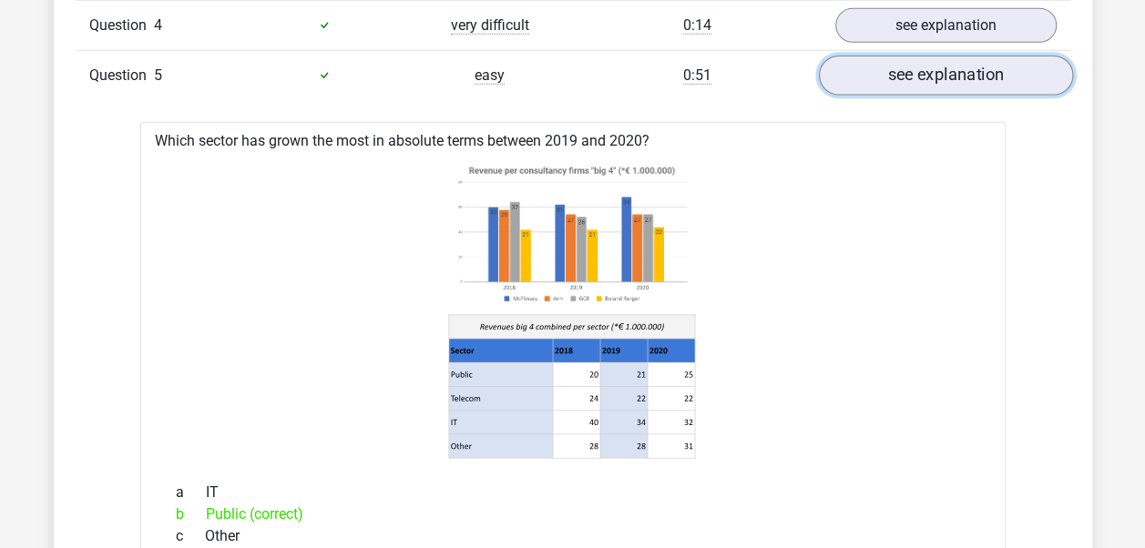
click at [911, 56] on link "see explanation" at bounding box center [945, 76] width 254 height 40
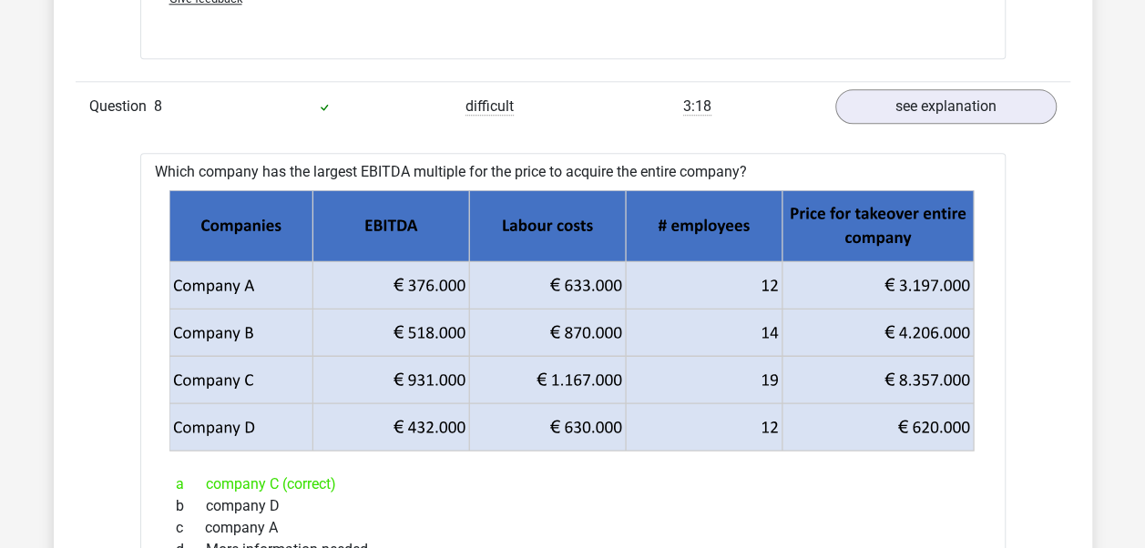
scroll to position [4373, 0]
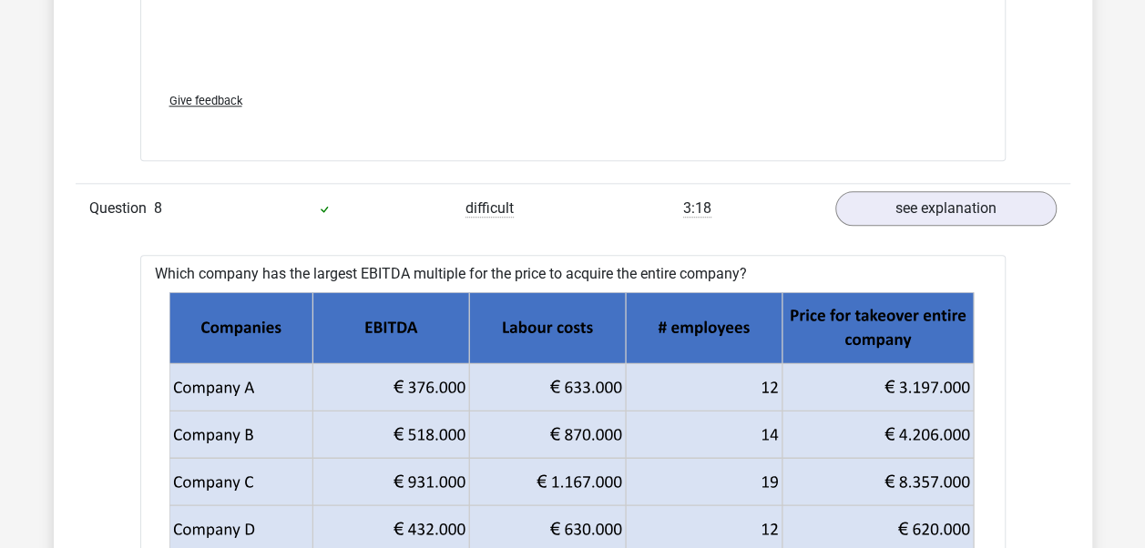
drag, startPoint x: 157, startPoint y: 240, endPoint x: 752, endPoint y: 226, distance: 595.1
drag, startPoint x: 752, startPoint y: 226, endPoint x: 717, endPoint y: 235, distance: 35.8
copy div "Which company has the largest EBITDA multiple for the price to acquire the enti…"
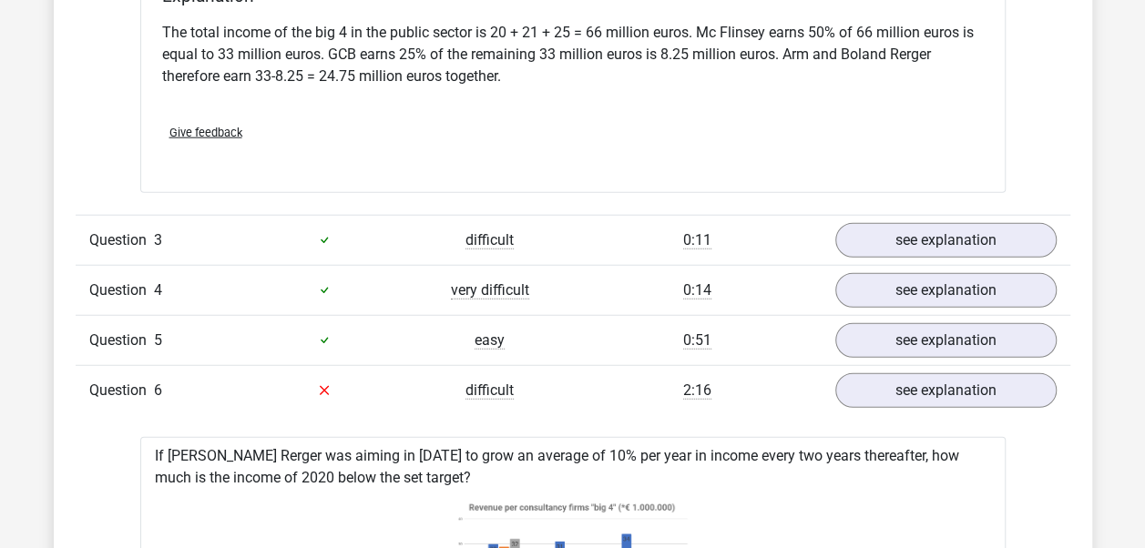
scroll to position [2278, 0]
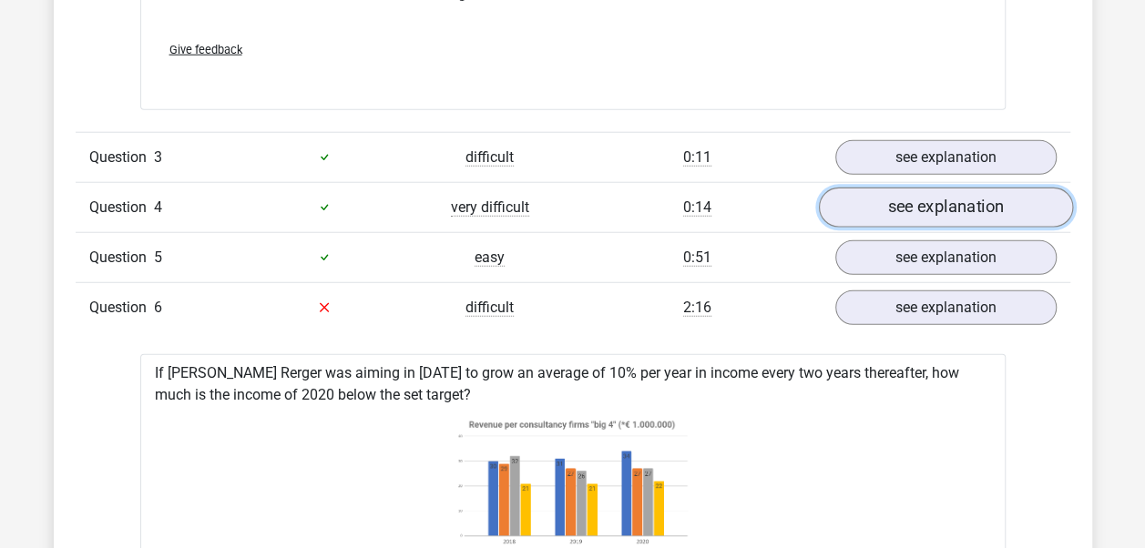
click at [1024, 188] on link "see explanation" at bounding box center [945, 208] width 254 height 40
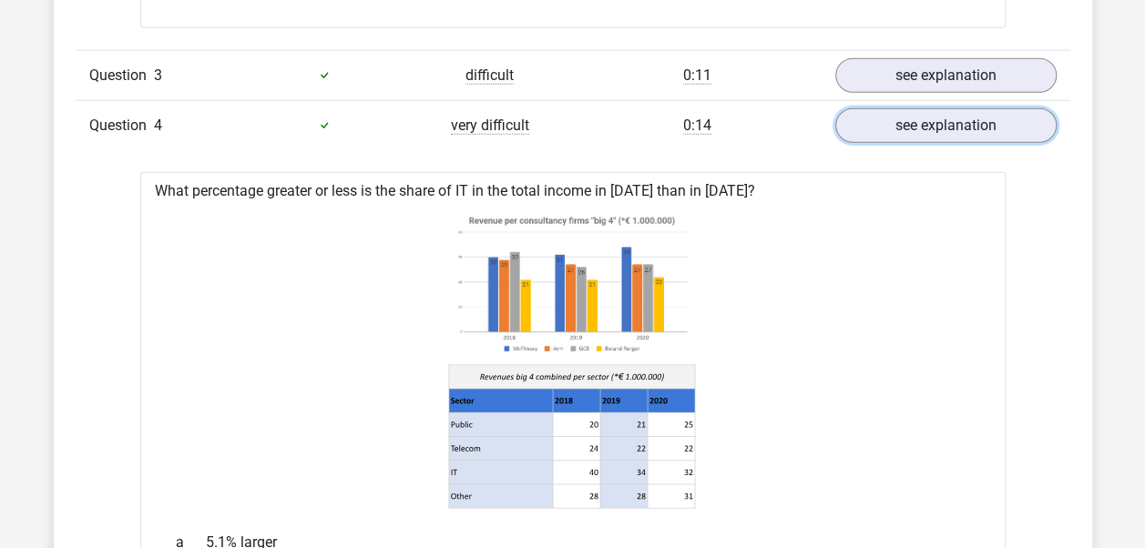
scroll to position [2460, 0]
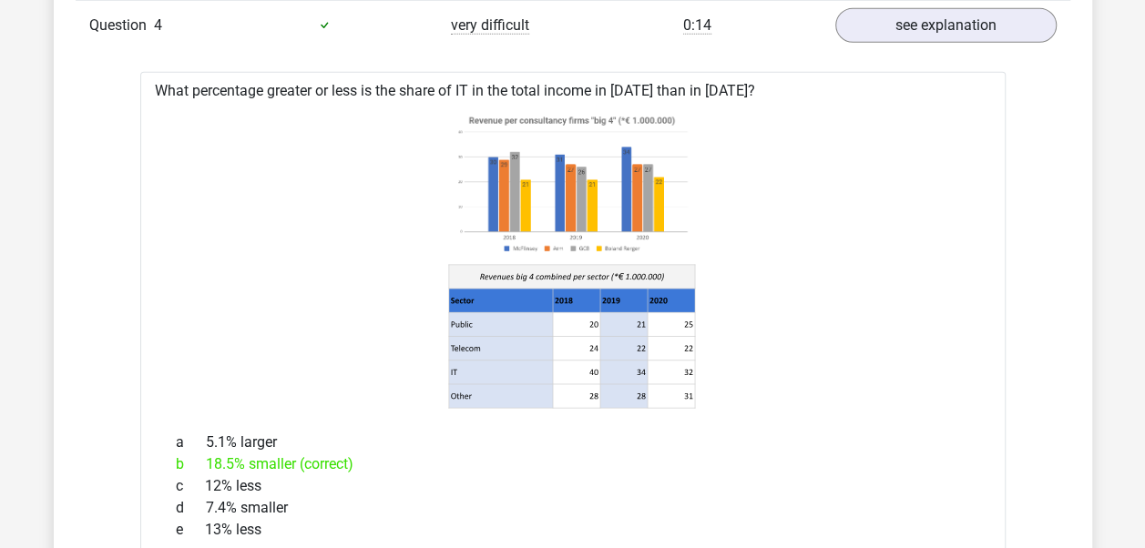
drag, startPoint x: 153, startPoint y: 66, endPoint x: 749, endPoint y: 59, distance: 595.9
click at [749, 72] on div "What percentage greater or less is the share of IT in the total income in 2020 …" at bounding box center [573, 450] width 866 height 756
drag, startPoint x: 749, startPoint y: 59, endPoint x: 697, endPoint y: 59, distance: 51.9
copy div "What percentage greater or less is the share of IT in the total income in 2020 …"
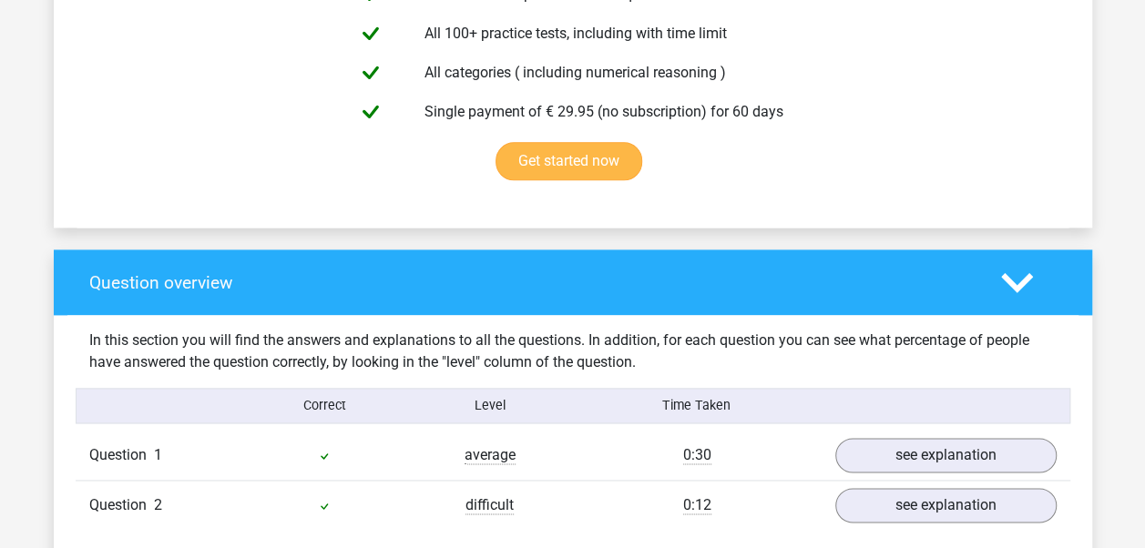
scroll to position [1093, 0]
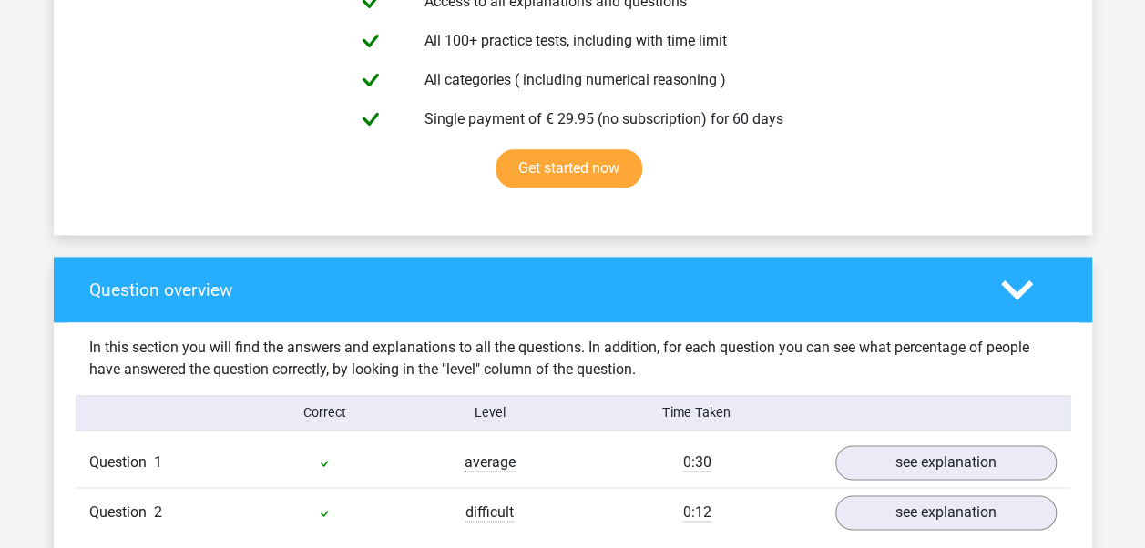
click at [1002, 282] on polygon at bounding box center [1017, 290] width 32 height 20
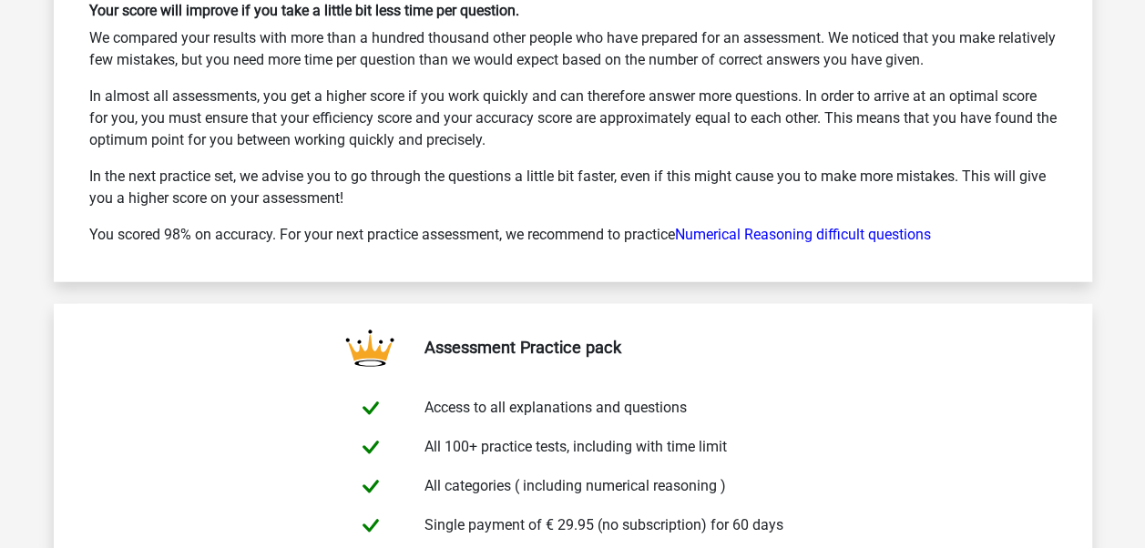
scroll to position [2187, 0]
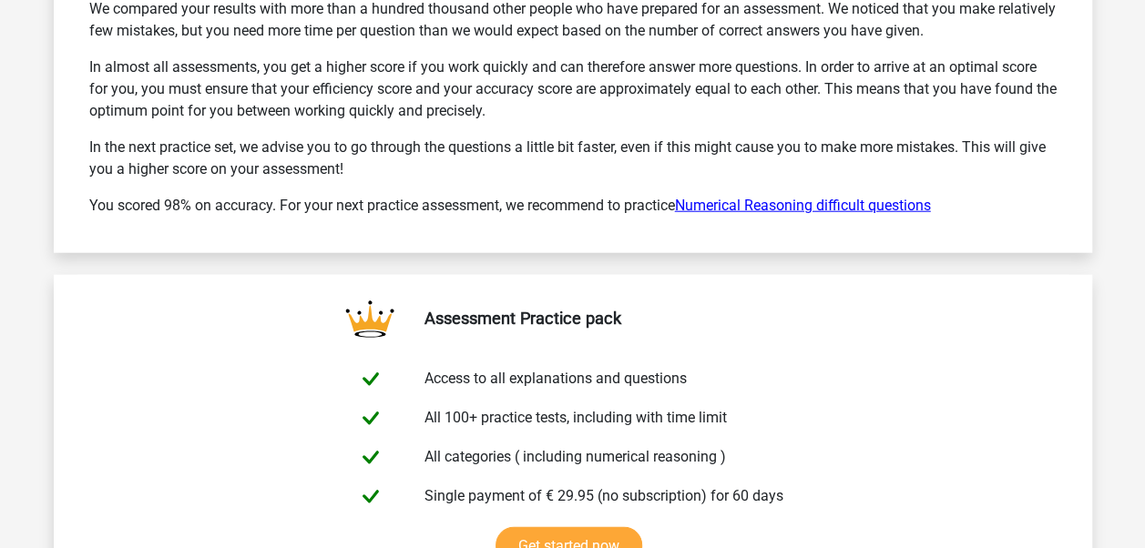
click at [743, 211] on link "Numerical Reasoning difficult questions" at bounding box center [803, 205] width 256 height 17
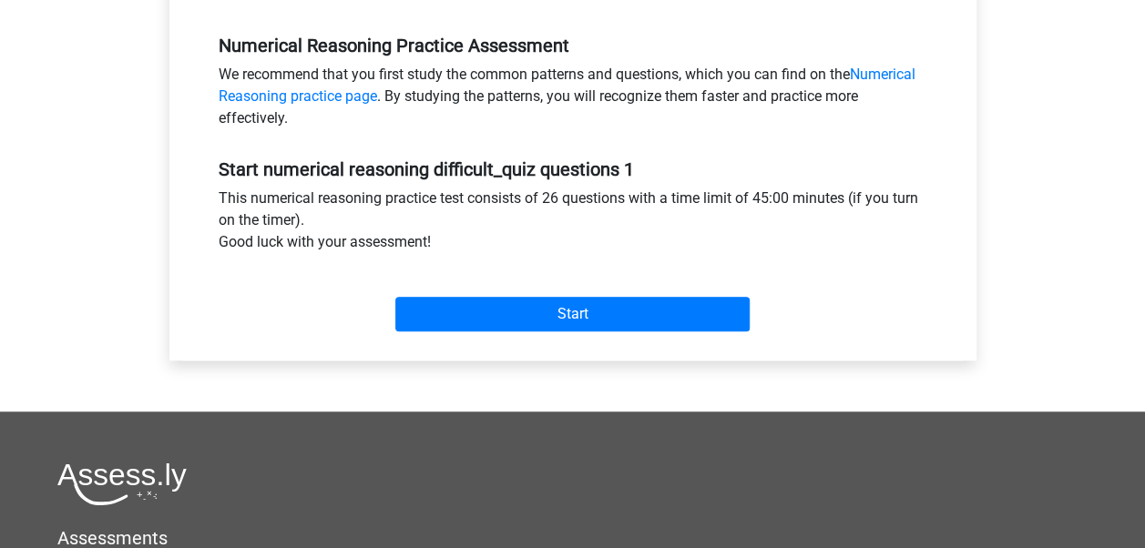
scroll to position [525, 0]
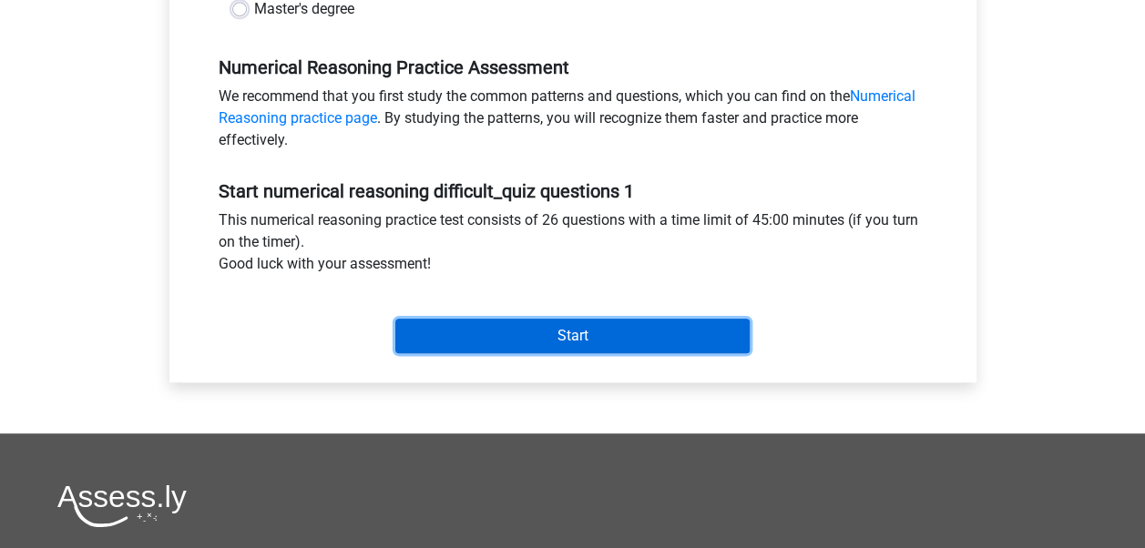
click at [465, 331] on input "Start" at bounding box center [572, 336] width 354 height 35
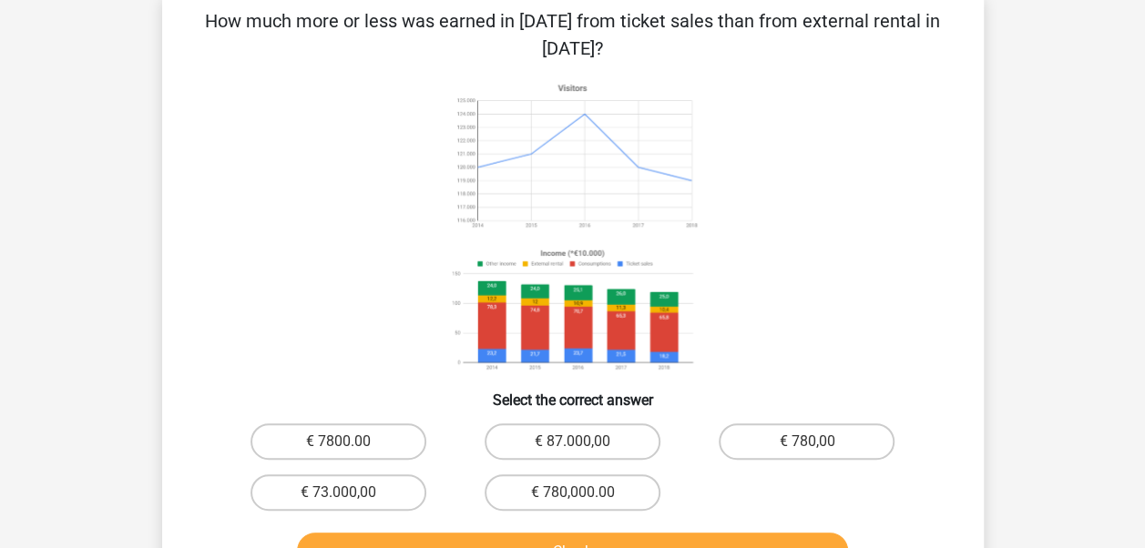
scroll to position [182, 0]
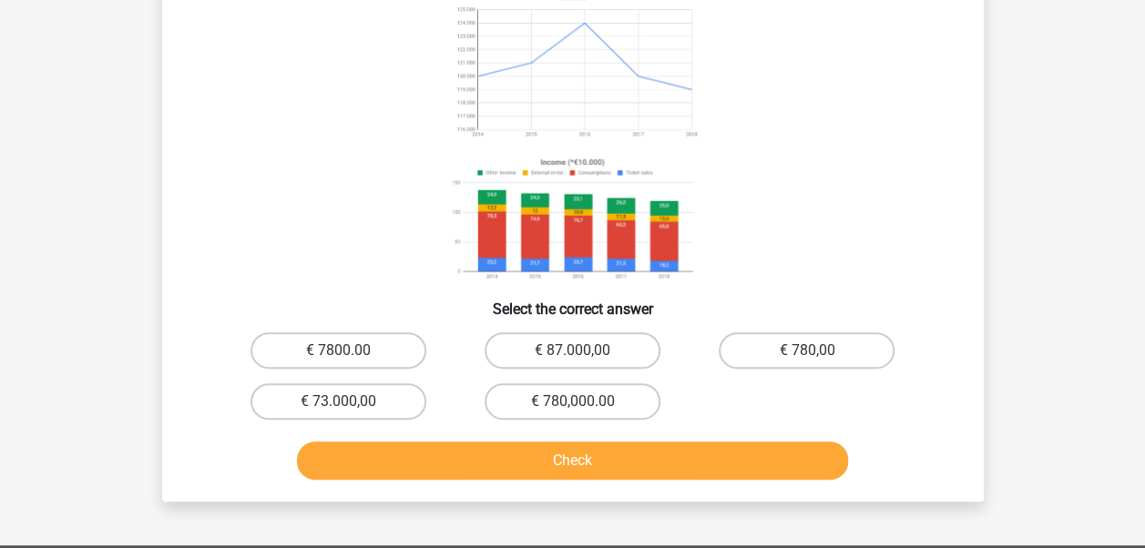
click at [339, 403] on input "€ 73.000,00" at bounding box center [344, 408] width 12 height 12
radio input "true"
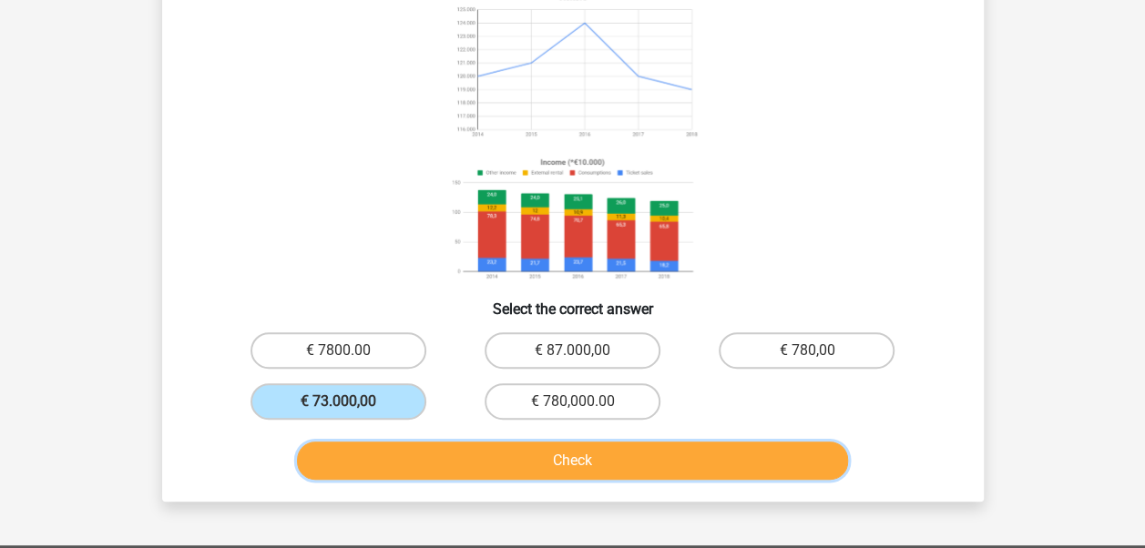
click at [468, 450] on button "Check" at bounding box center [572, 461] width 551 height 38
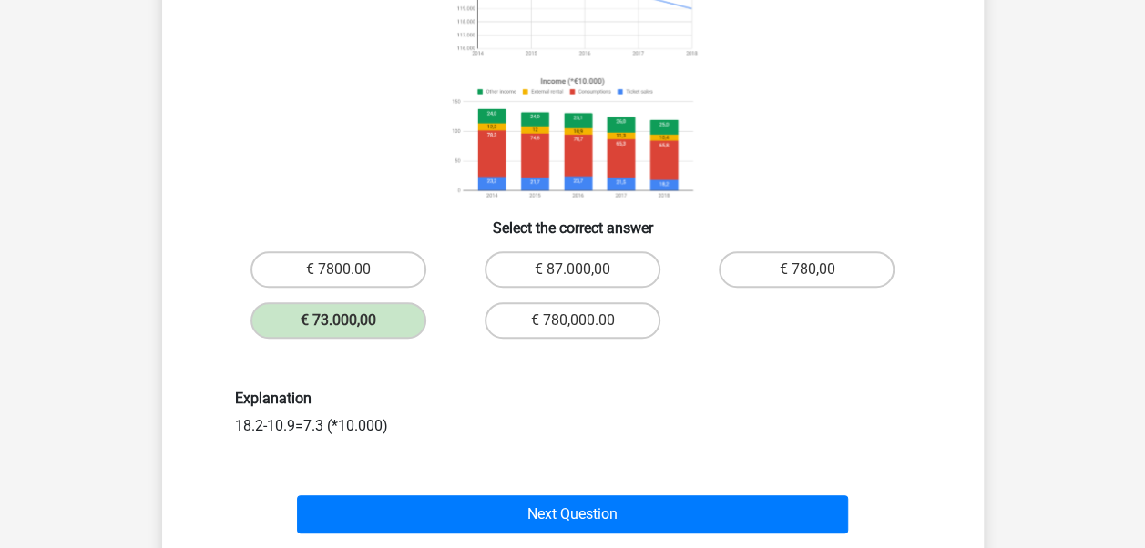
scroll to position [364, 0]
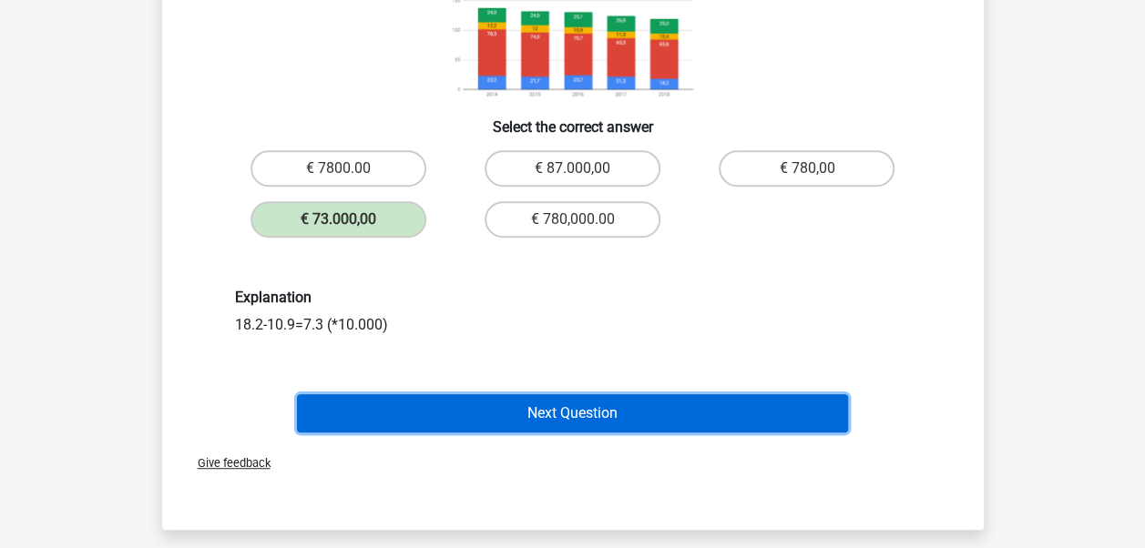
click at [507, 408] on button "Next Question" at bounding box center [572, 413] width 551 height 38
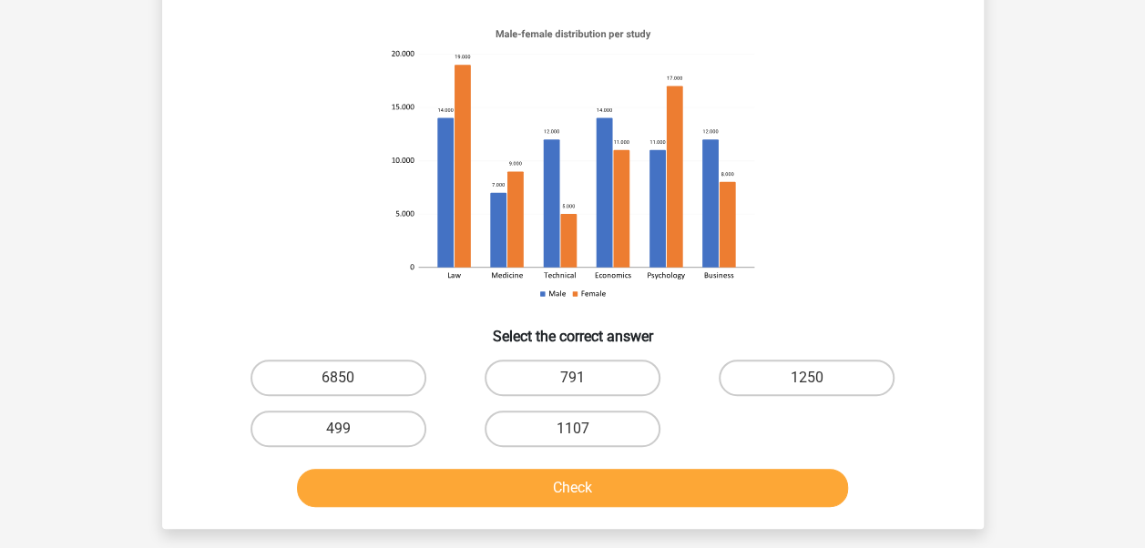
scroll to position [0, 0]
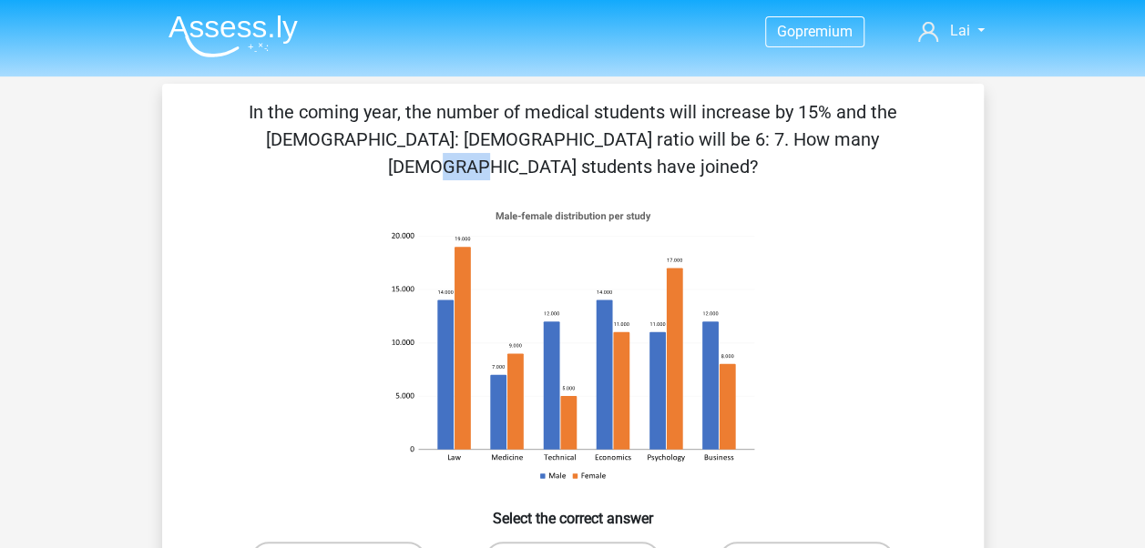
drag, startPoint x: 450, startPoint y: 142, endPoint x: 473, endPoint y: 142, distance: 22.8
click at [473, 142] on p "In the coming year, the number of medical students will increase by 15% and the…" at bounding box center [572, 139] width 763 height 82
drag, startPoint x: 473, startPoint y: 142, endPoint x: 474, endPoint y: 172, distance: 30.1
click at [474, 195] on icon at bounding box center [573, 345] width 394 height 301
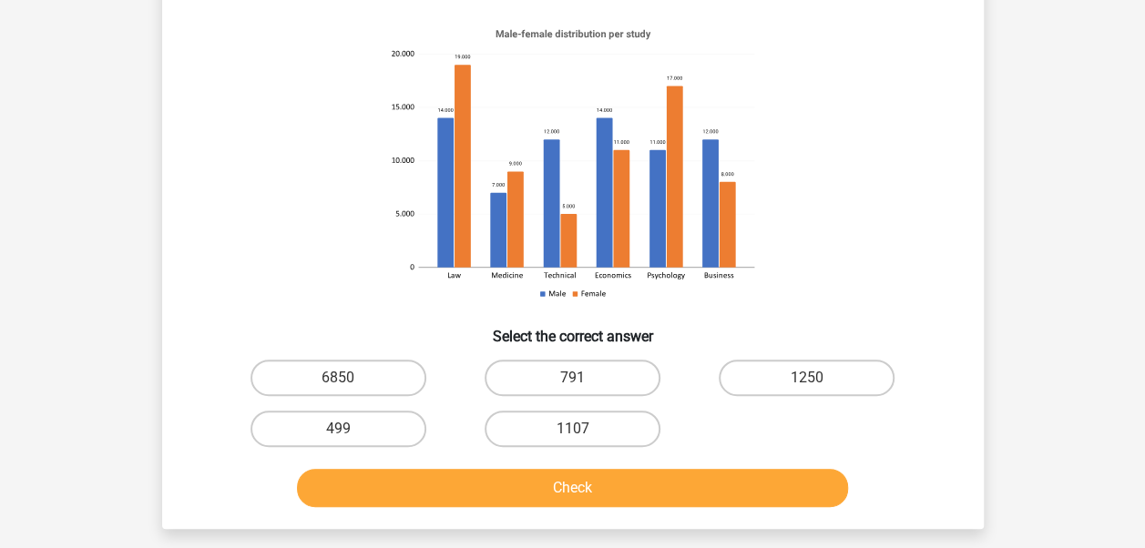
scroll to position [273, 0]
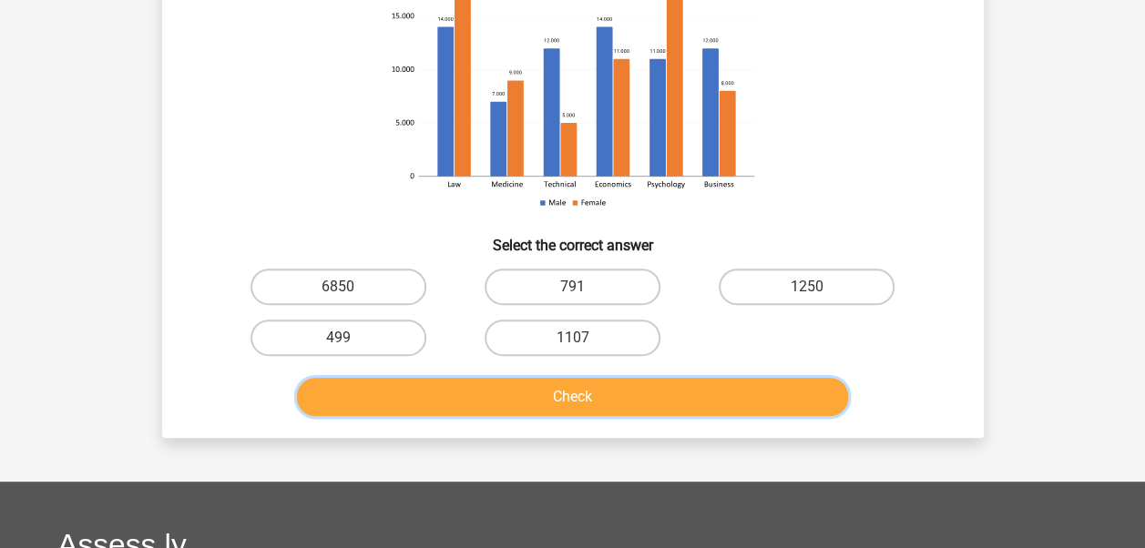
click at [522, 386] on button "Check" at bounding box center [572, 397] width 551 height 38
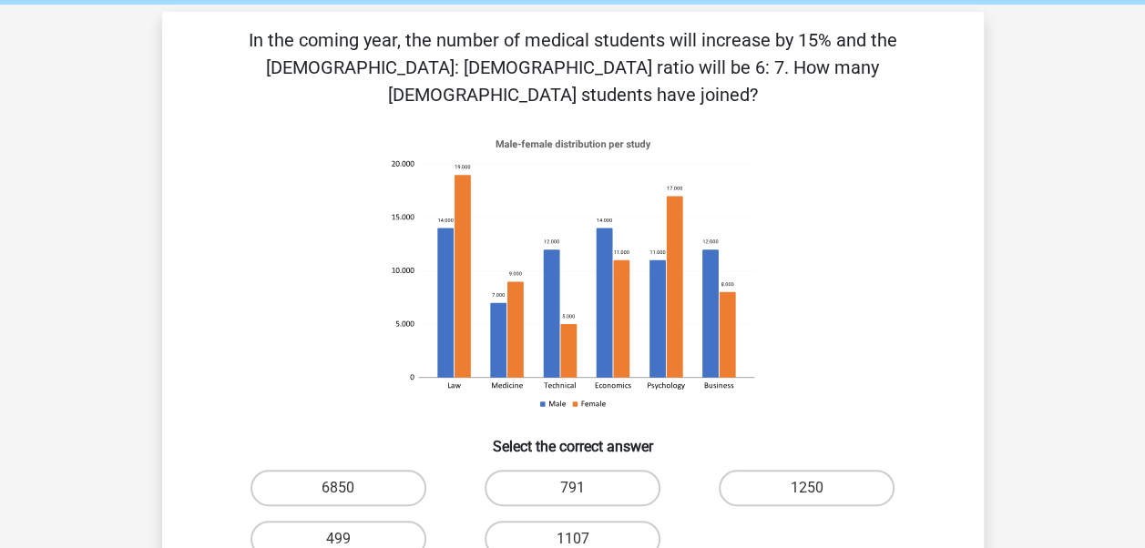
scroll to position [91, 0]
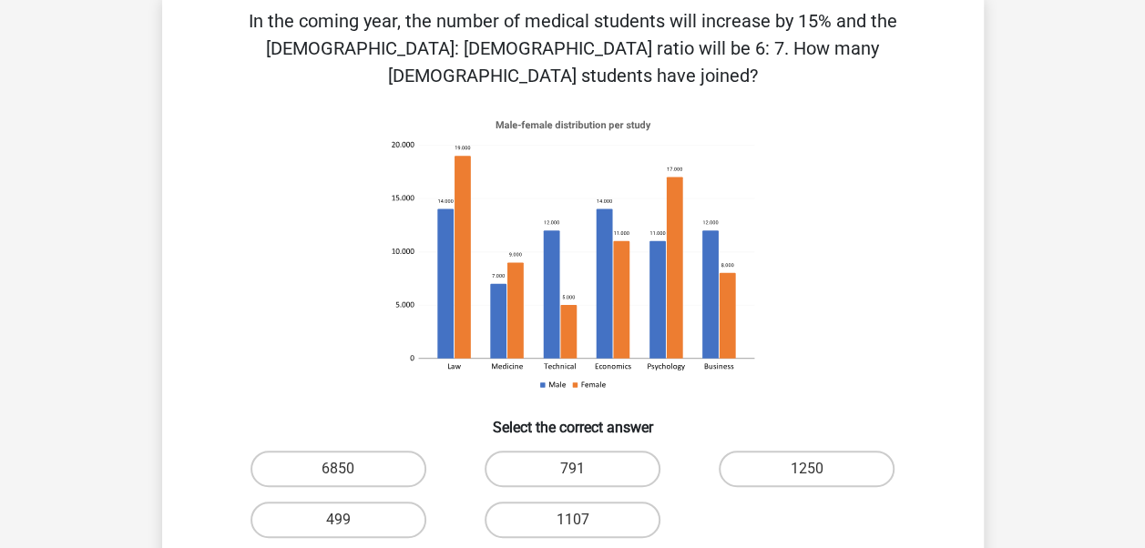
drag, startPoint x: 487, startPoint y: 50, endPoint x: 814, endPoint y: 56, distance: 328.0
click at [814, 56] on p "In the coming year, the number of medical students will increase by 15% and the…" at bounding box center [572, 48] width 763 height 82
drag, startPoint x: 814, startPoint y: 56, endPoint x: 695, endPoint y: 36, distance: 121.2
drag, startPoint x: 695, startPoint y: 36, endPoint x: 536, endPoint y: 62, distance: 161.6
click at [536, 62] on div "In the coming year, the number of medical students will increase by 15% and the…" at bounding box center [572, 306] width 807 height 599
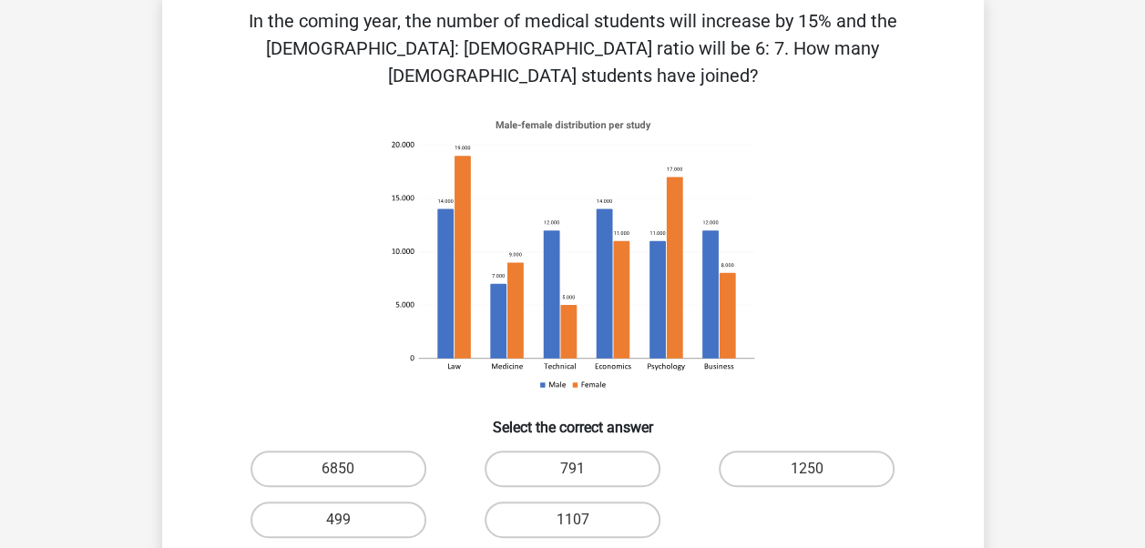
drag, startPoint x: 536, startPoint y: 62, endPoint x: 484, endPoint y: 49, distance: 53.5
click at [484, 49] on p "In the coming year, the number of medical students will increase by 15% and the…" at bounding box center [572, 48] width 763 height 82
drag, startPoint x: 484, startPoint y: 49, endPoint x: 776, endPoint y: 53, distance: 292.5
click at [776, 53] on p "In the coming year, the number of medical students will increase by 15% and the…" at bounding box center [572, 48] width 763 height 82
copy p "How many [DEMOGRAPHIC_DATA] students have joined"
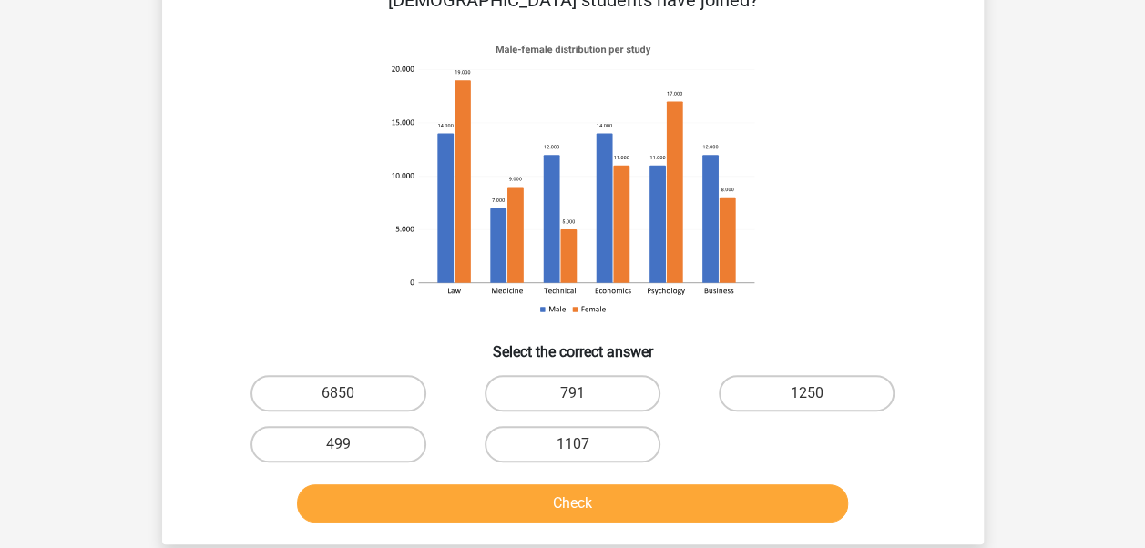
scroll to position [182, 0]
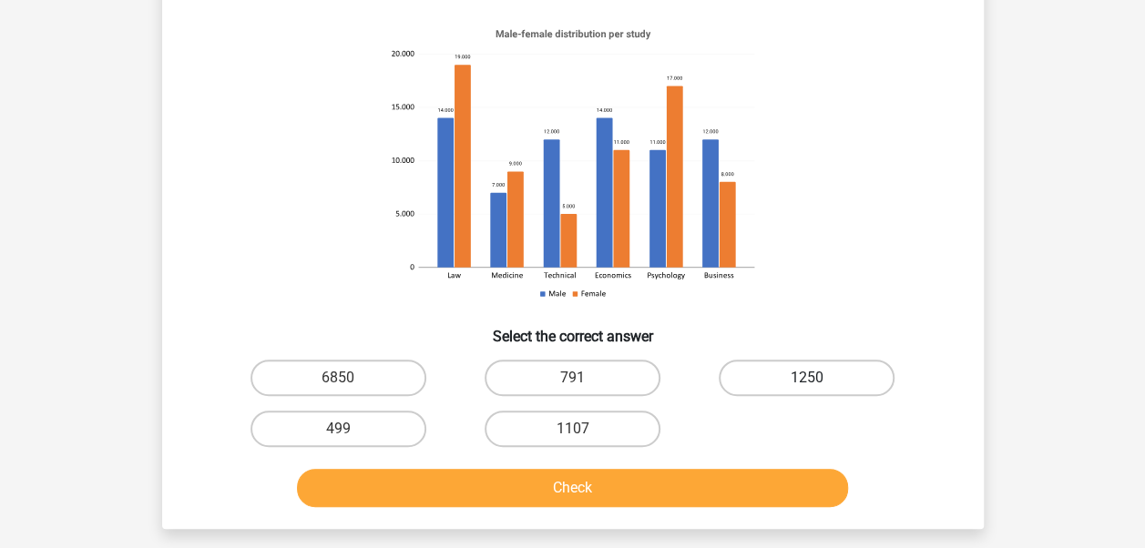
click at [776, 360] on label "1250" at bounding box center [807, 378] width 176 height 36
click at [807, 378] on input "1250" at bounding box center [813, 384] width 12 height 12
radio input "true"
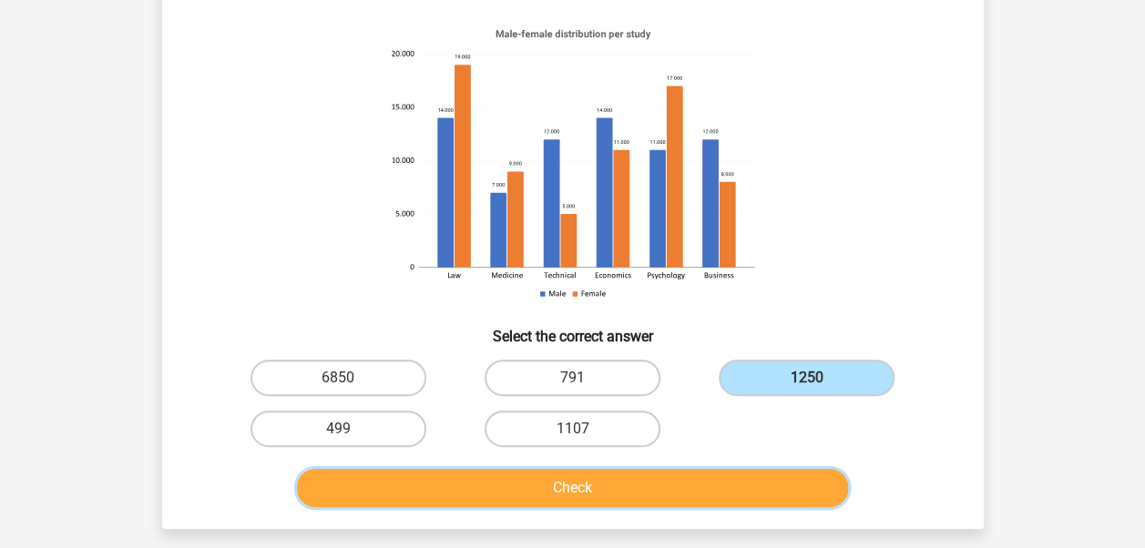
click at [643, 469] on button "Check" at bounding box center [572, 488] width 551 height 38
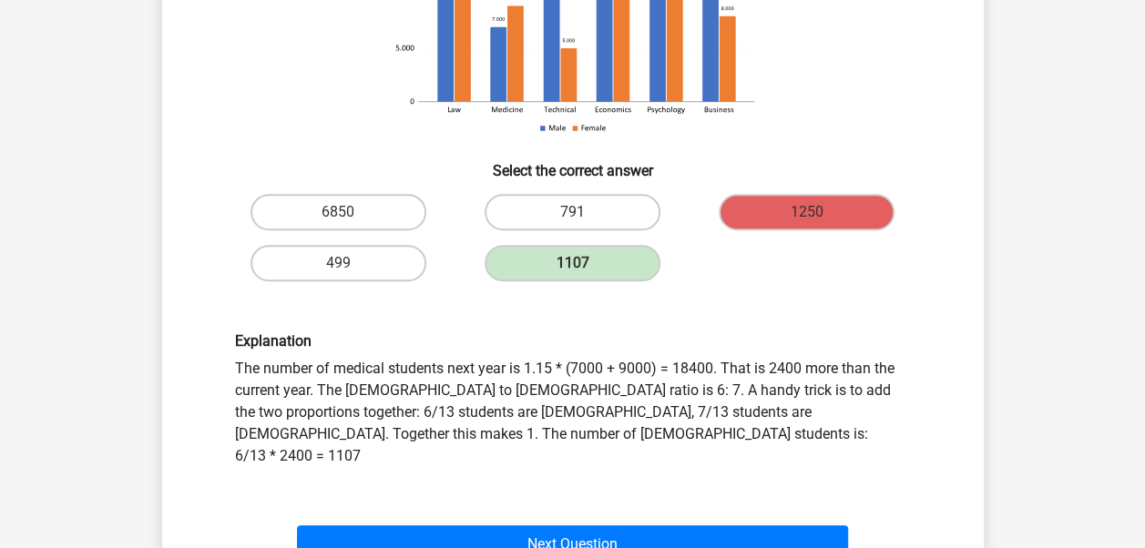
scroll to position [364, 0]
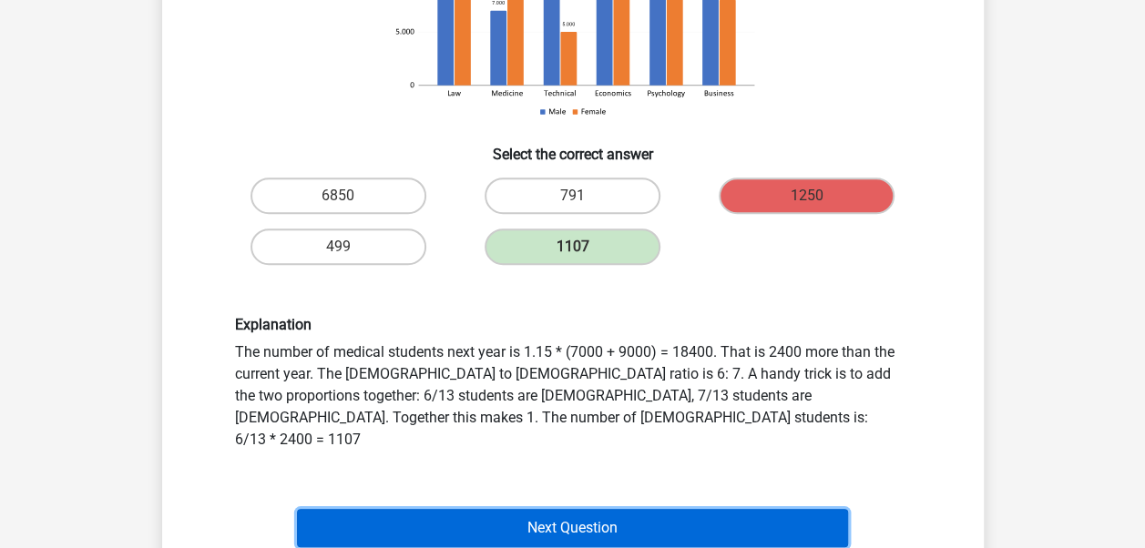
click at [331, 509] on button "Next Question" at bounding box center [572, 528] width 551 height 38
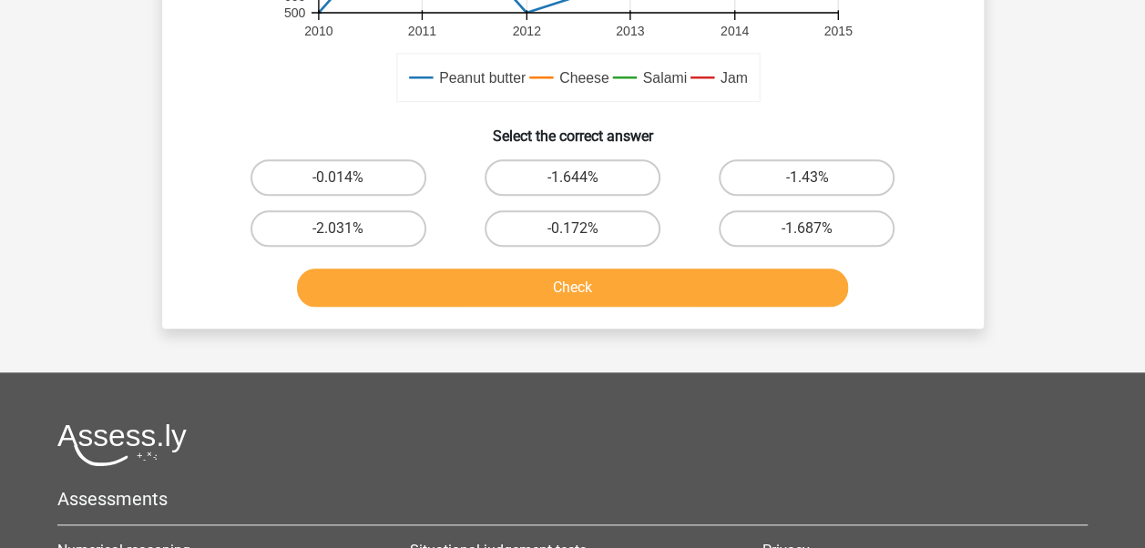
scroll to position [547, 0]
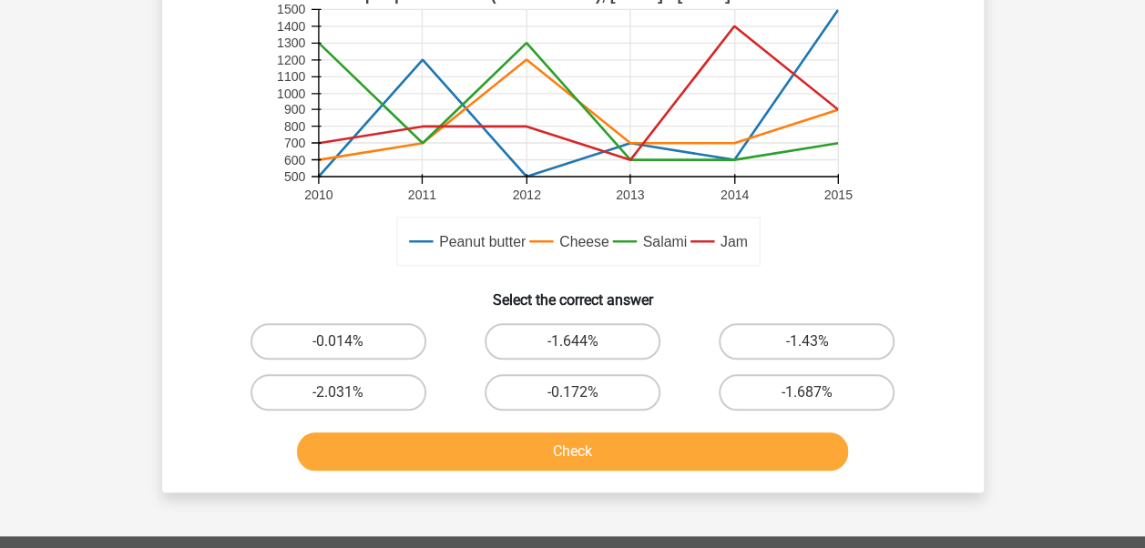
click at [807, 344] on input "-1.43%" at bounding box center [813, 348] width 12 height 12
radio input "true"
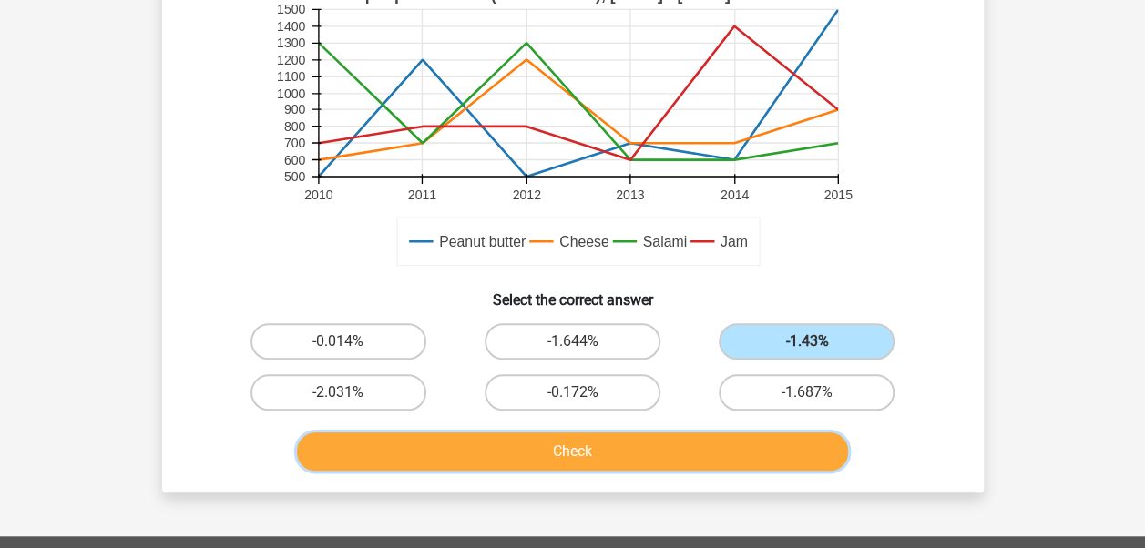
click at [669, 458] on button "Check" at bounding box center [572, 452] width 551 height 38
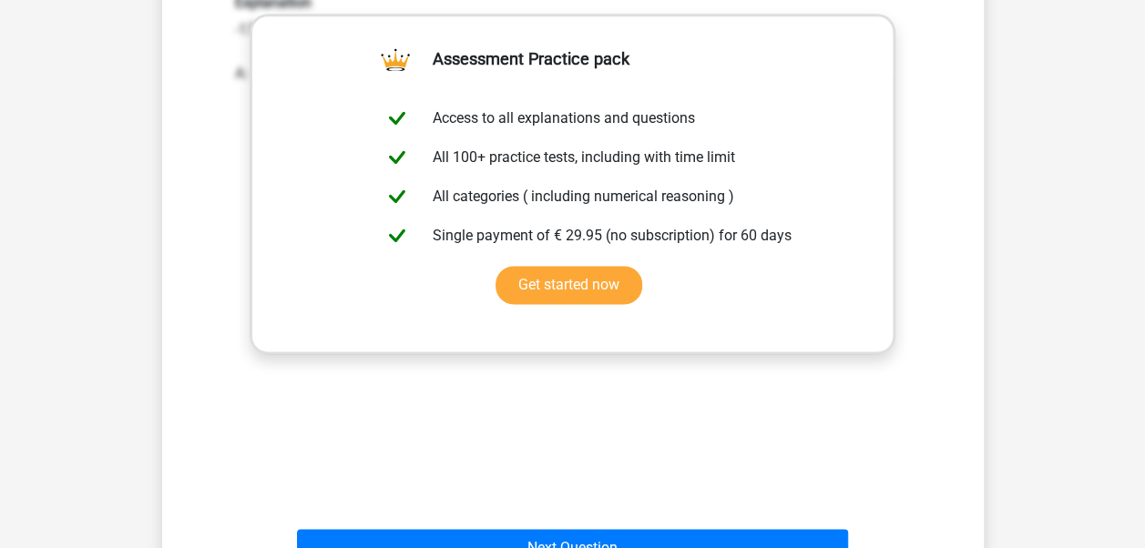
scroll to position [1093, 0]
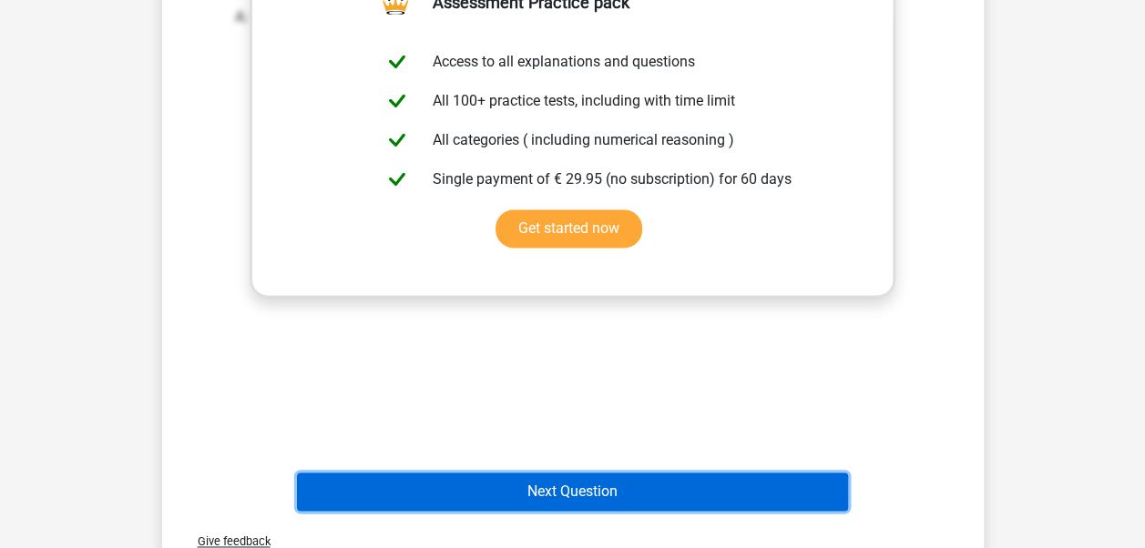
click at [601, 479] on button "Next Question" at bounding box center [572, 492] width 551 height 38
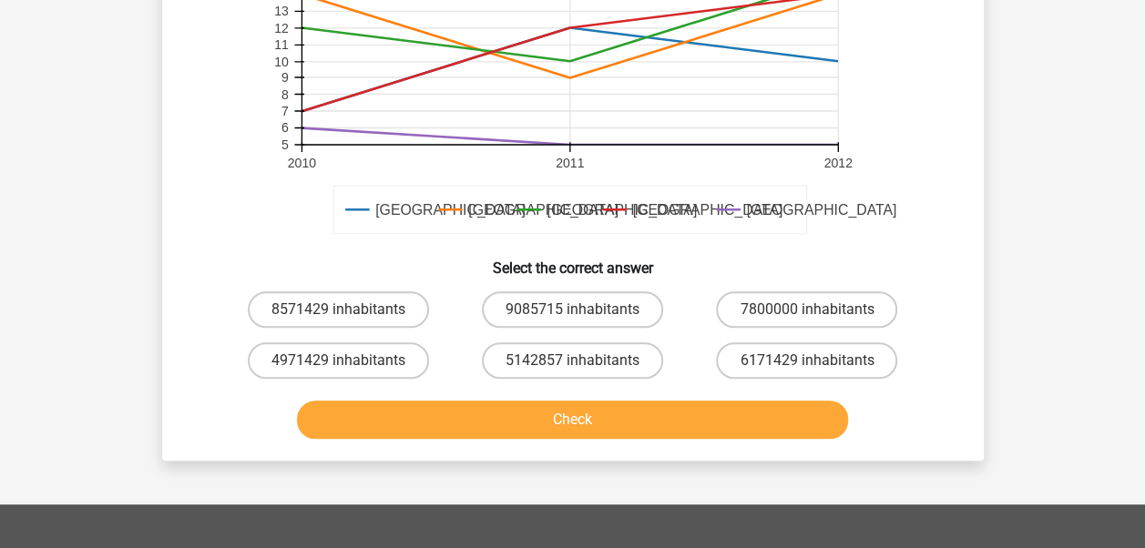
scroll to position [547, 0]
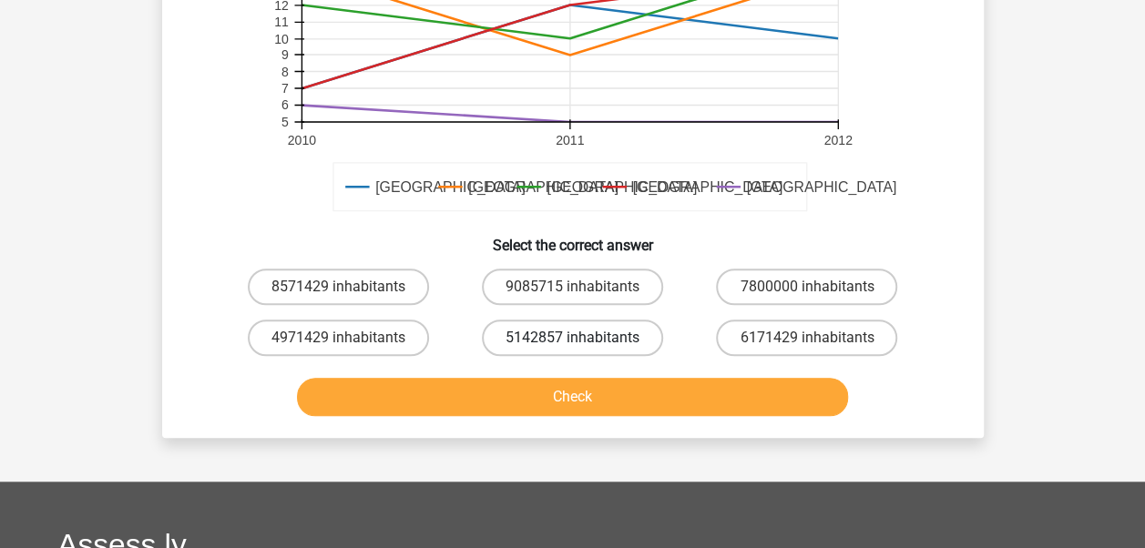
click at [635, 350] on label "5142857 inhabitants" at bounding box center [572, 338] width 181 height 36
click at [584, 350] on input "5142857 inhabitants" at bounding box center [578, 344] width 12 height 12
radio input "true"
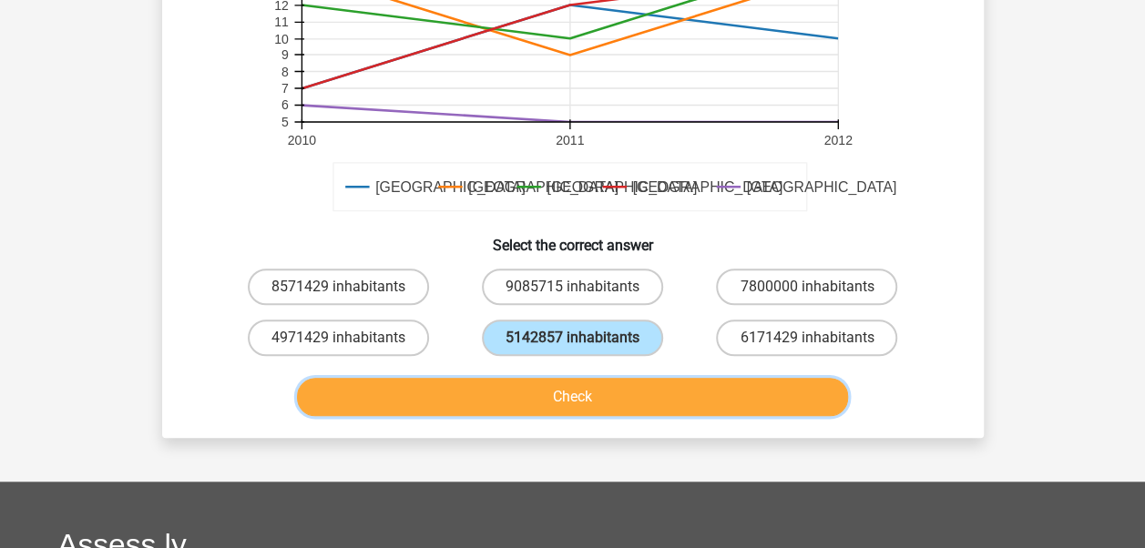
click at [612, 392] on button "Check" at bounding box center [572, 397] width 551 height 38
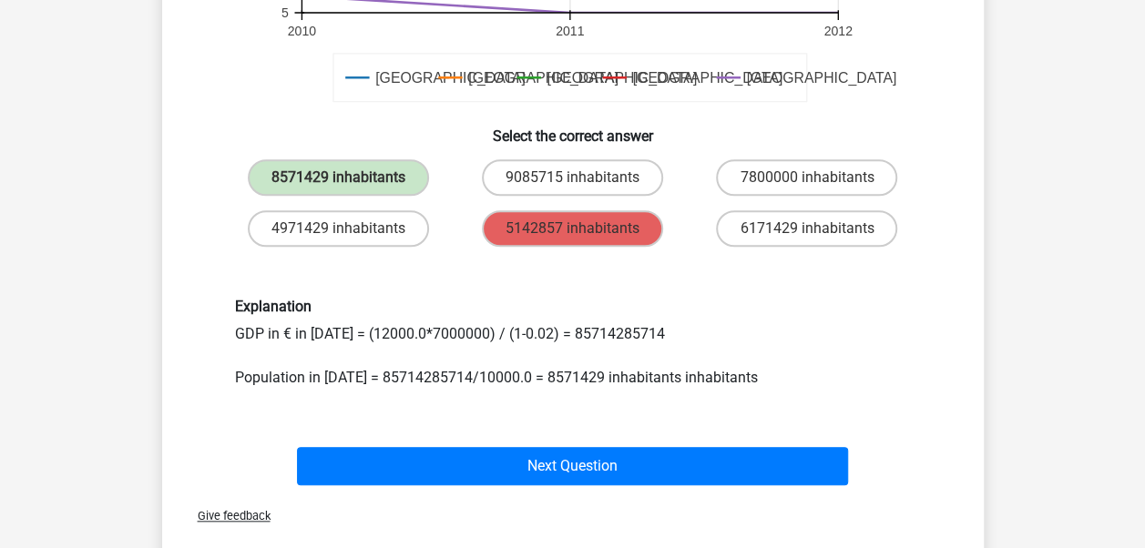
scroll to position [661, 0]
